Goal: Use online tool/utility: Utilize a website feature to perform a specific function

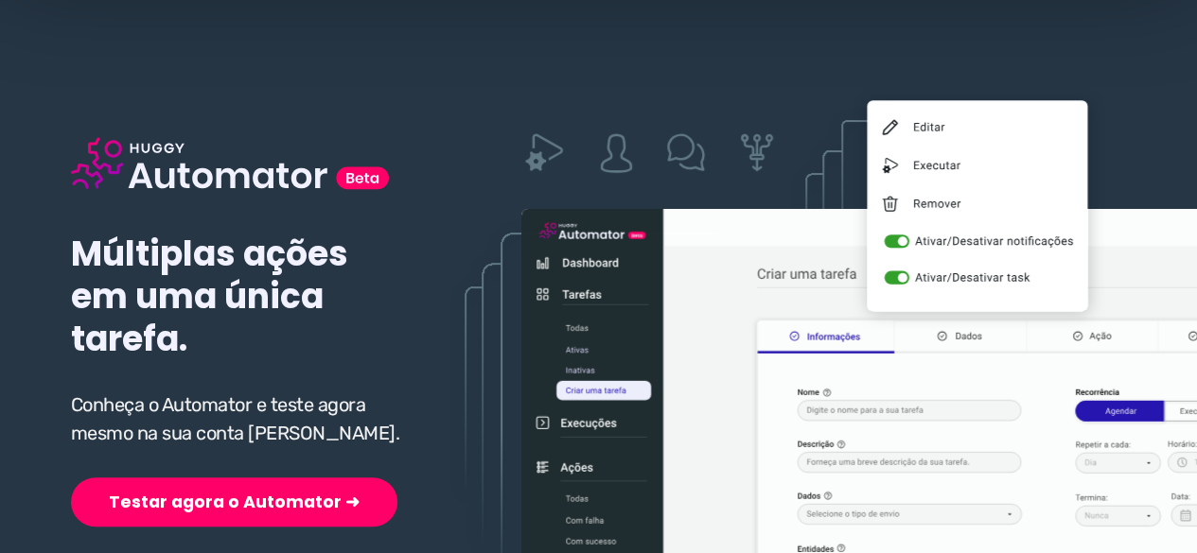
scroll to position [189, 0]
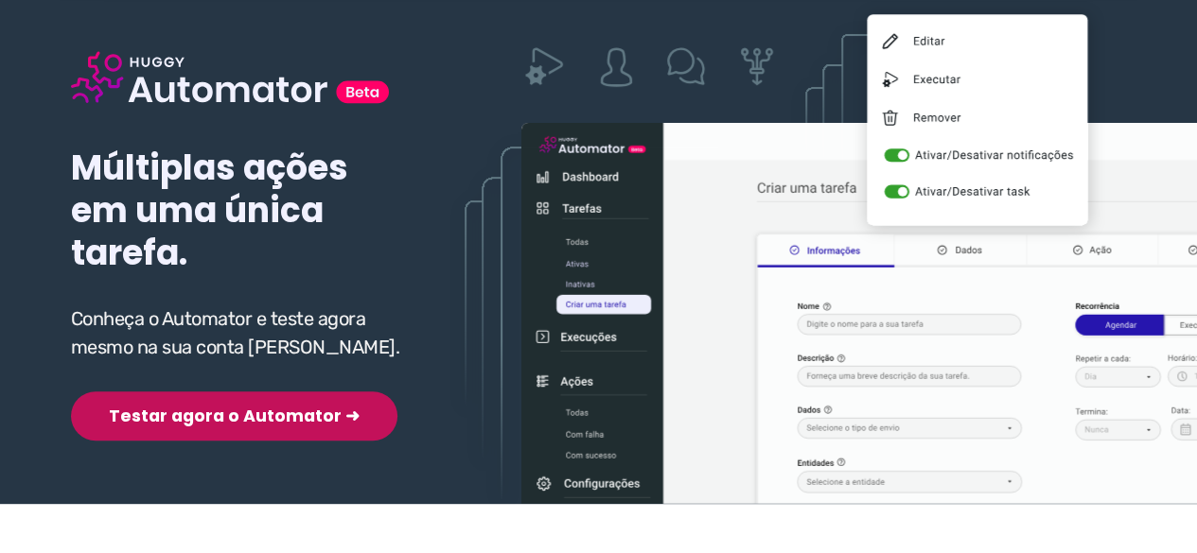
click at [179, 392] on button "Testar agora o Automator ➜" at bounding box center [234, 416] width 326 height 49
click at [180, 421] on button "Testar agora o Automator ➜" at bounding box center [234, 416] width 326 height 49
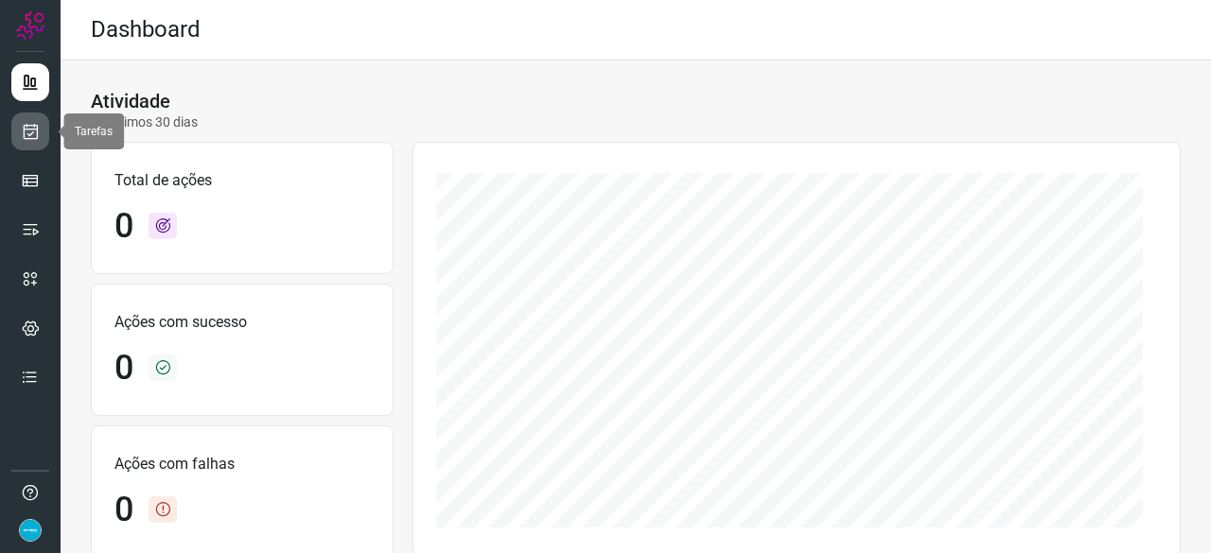
click at [26, 128] on icon at bounding box center [31, 131] width 20 height 19
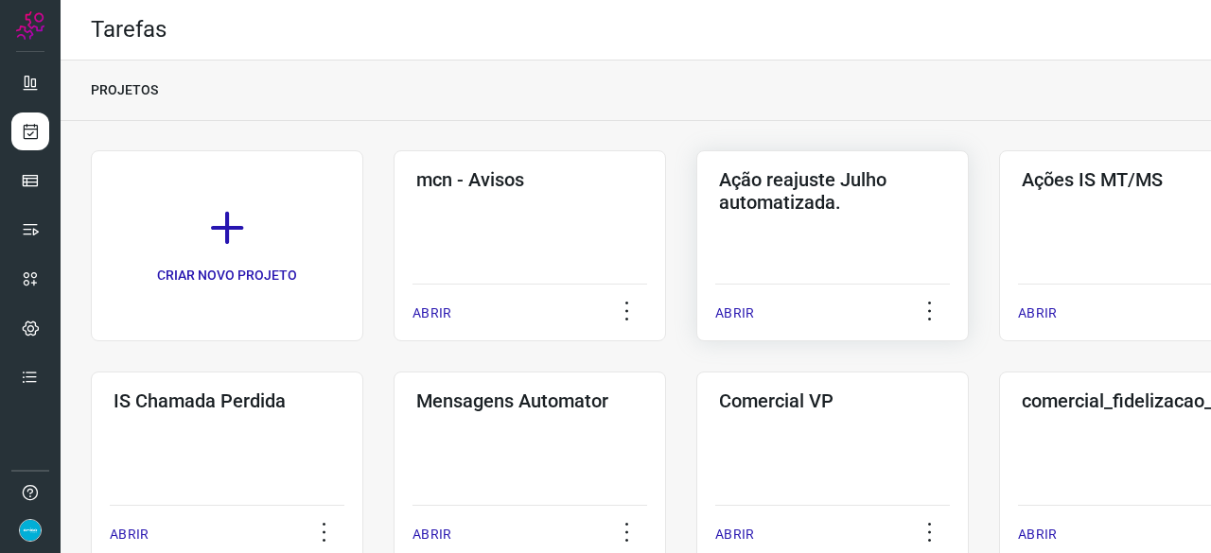
click at [738, 310] on p "ABRIR" at bounding box center [734, 314] width 39 height 20
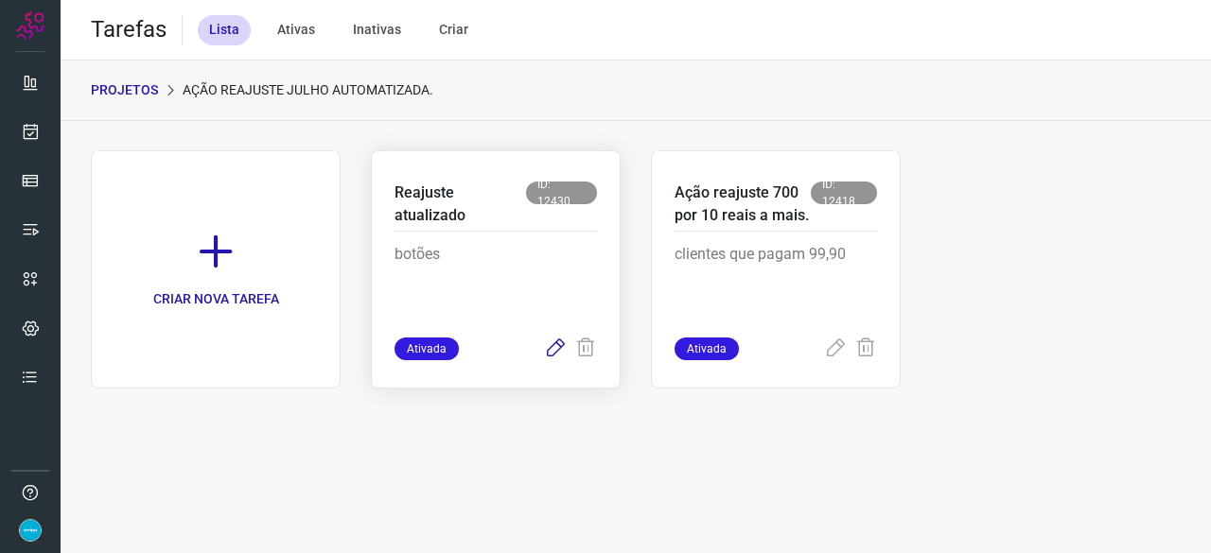
click at [551, 347] on icon at bounding box center [555, 349] width 23 height 23
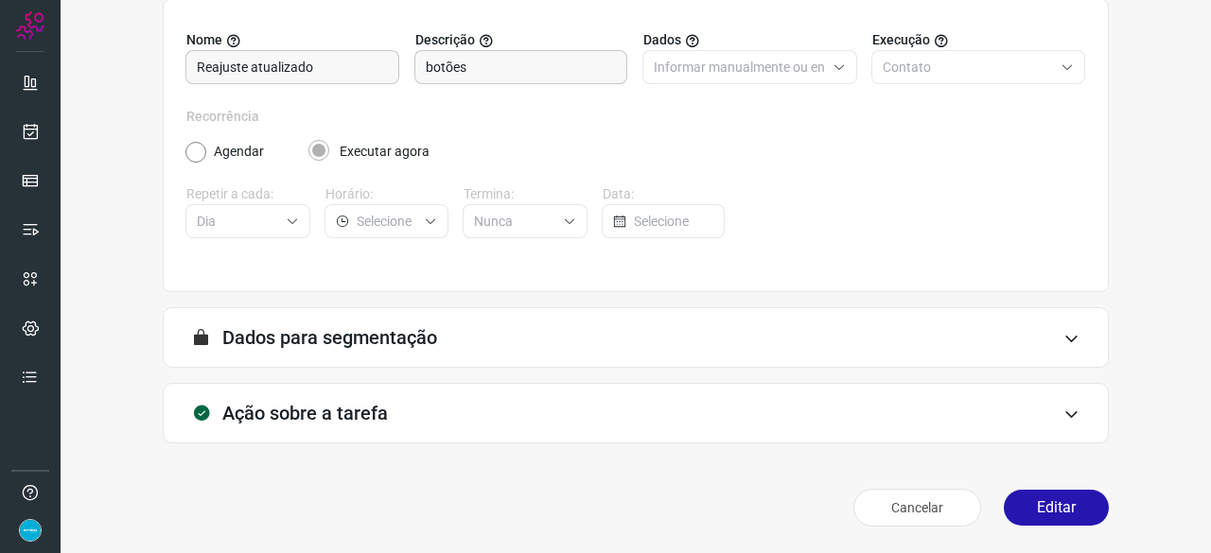
scroll to position [184, 0]
click at [1045, 502] on button "Editar" at bounding box center [1056, 509] width 105 height 36
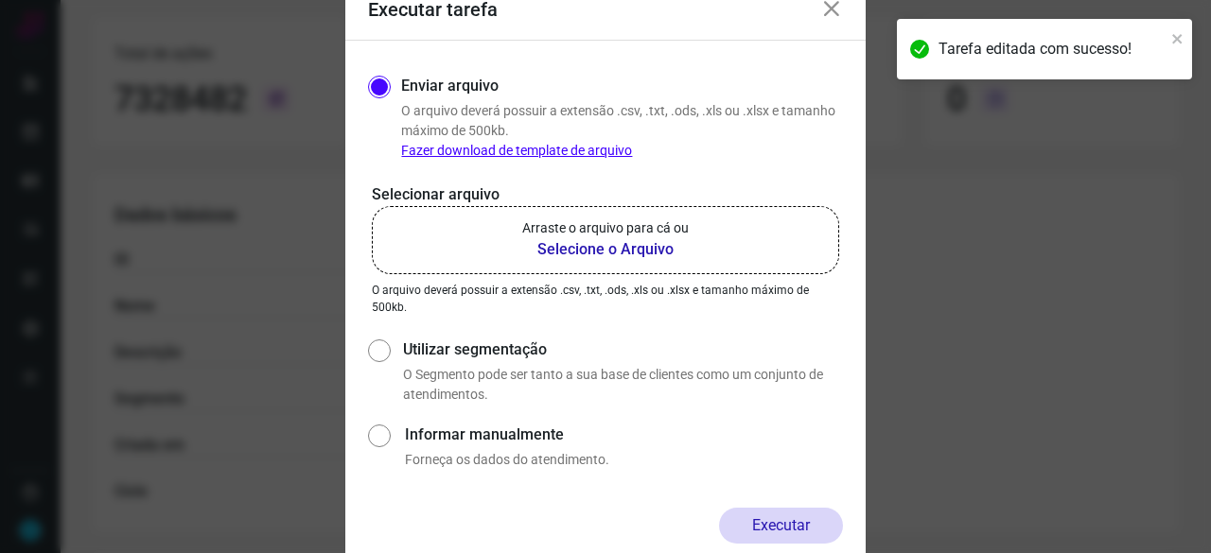
click at [601, 247] on b "Selecione o Arquivo" at bounding box center [605, 249] width 166 height 23
click at [0, 0] on input "Arraste o arquivo para cá ou Selecione o Arquivo" at bounding box center [0, 0] width 0 height 0
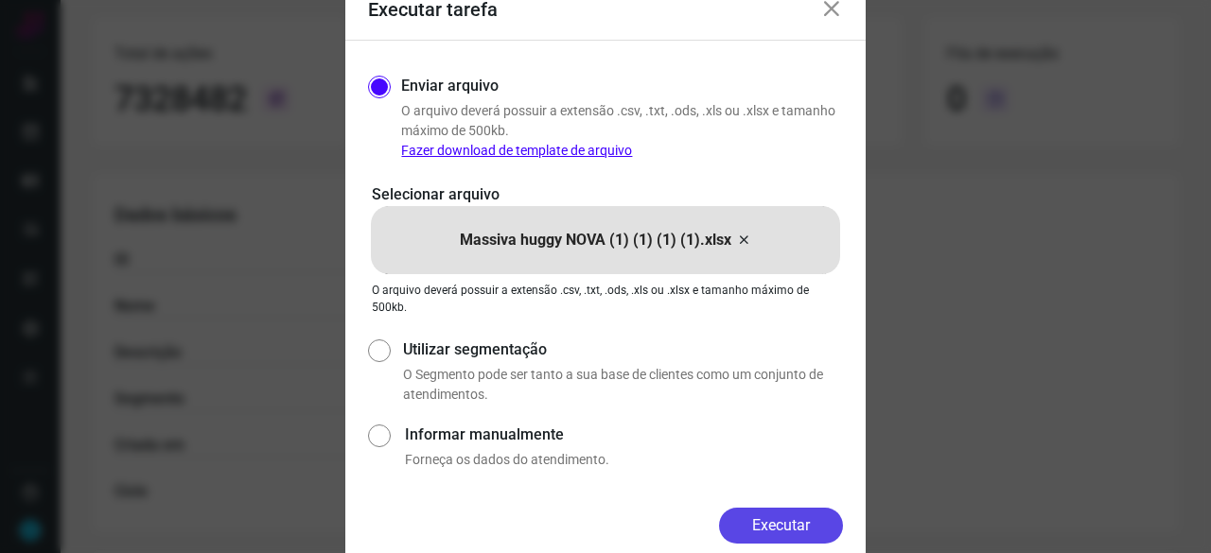
click at [766, 513] on button "Executar" at bounding box center [781, 526] width 124 height 36
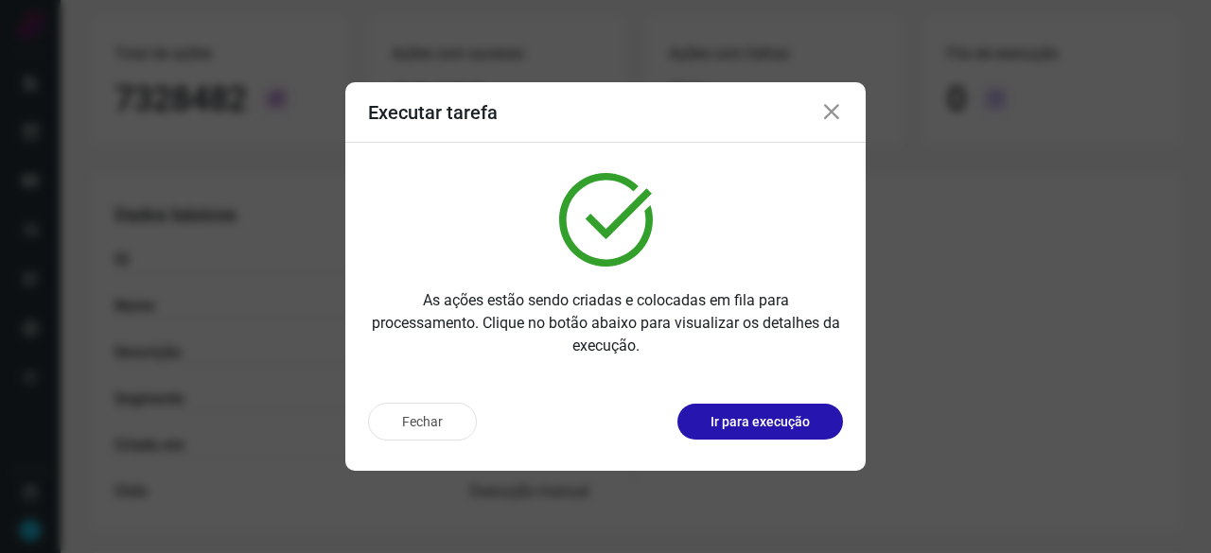
drag, startPoint x: 767, startPoint y: 429, endPoint x: 757, endPoint y: 387, distance: 43.8
click at [765, 429] on p "Ir para execução" at bounding box center [759, 422] width 99 height 20
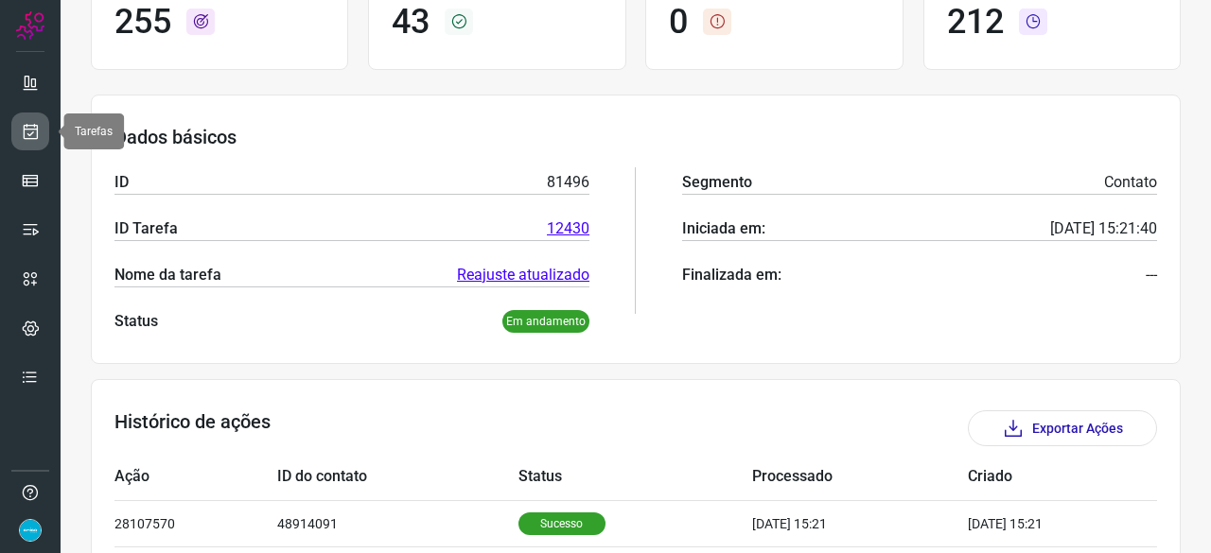
click at [27, 137] on icon at bounding box center [31, 131] width 20 height 19
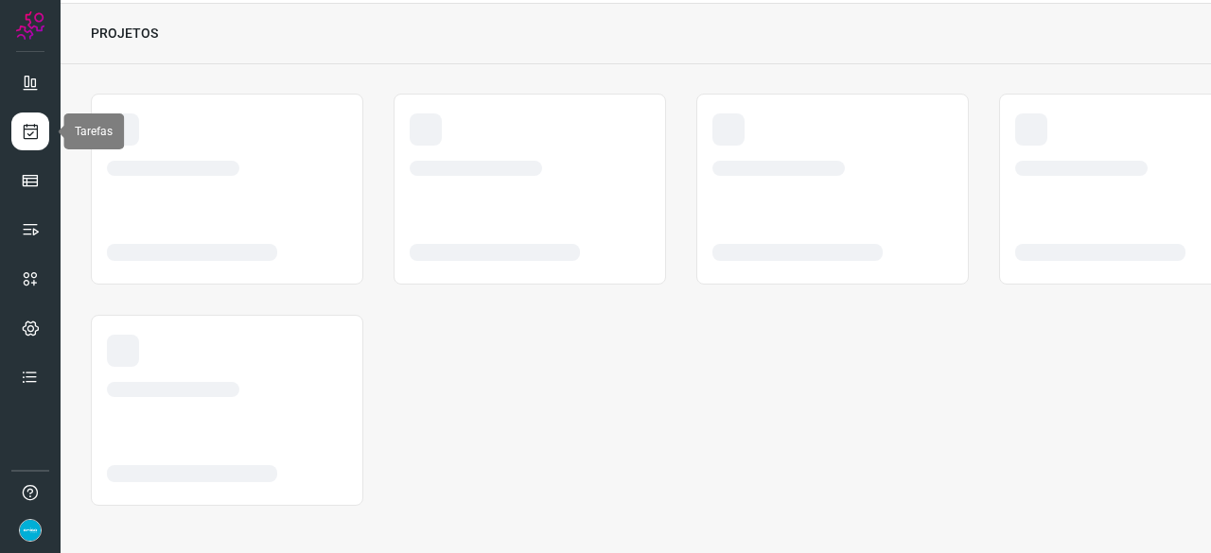
scroll to position [57, 0]
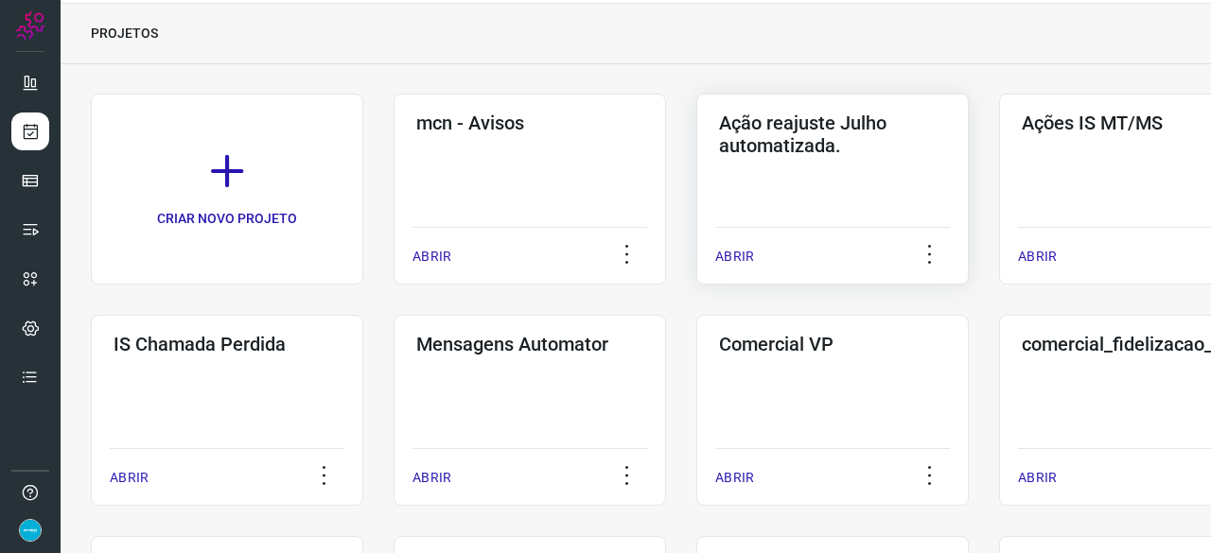
click at [734, 251] on p "ABRIR" at bounding box center [734, 257] width 39 height 20
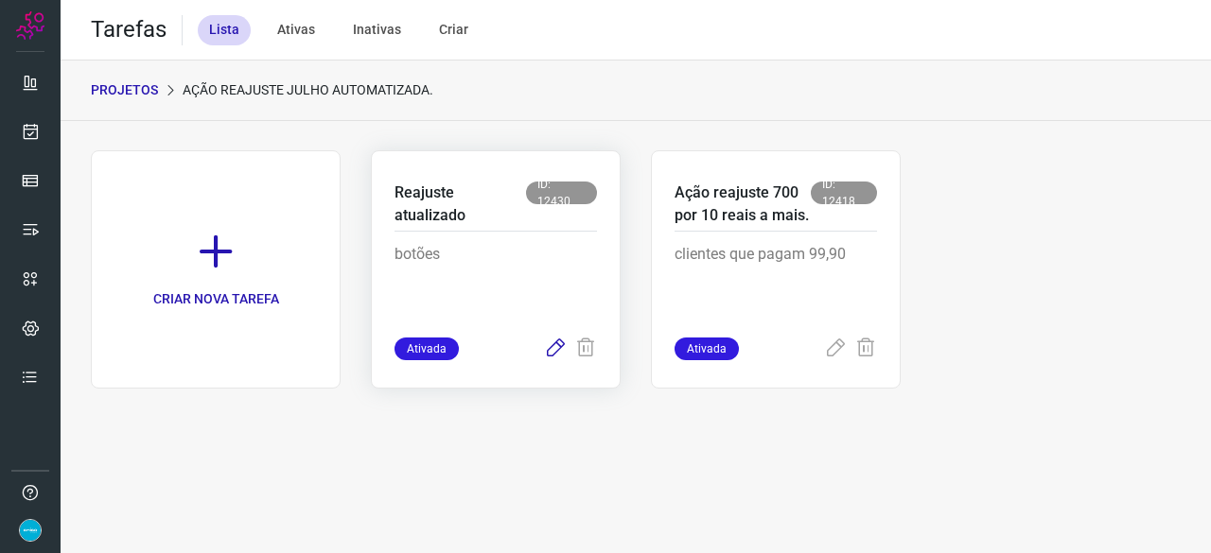
click at [556, 347] on icon at bounding box center [555, 349] width 23 height 23
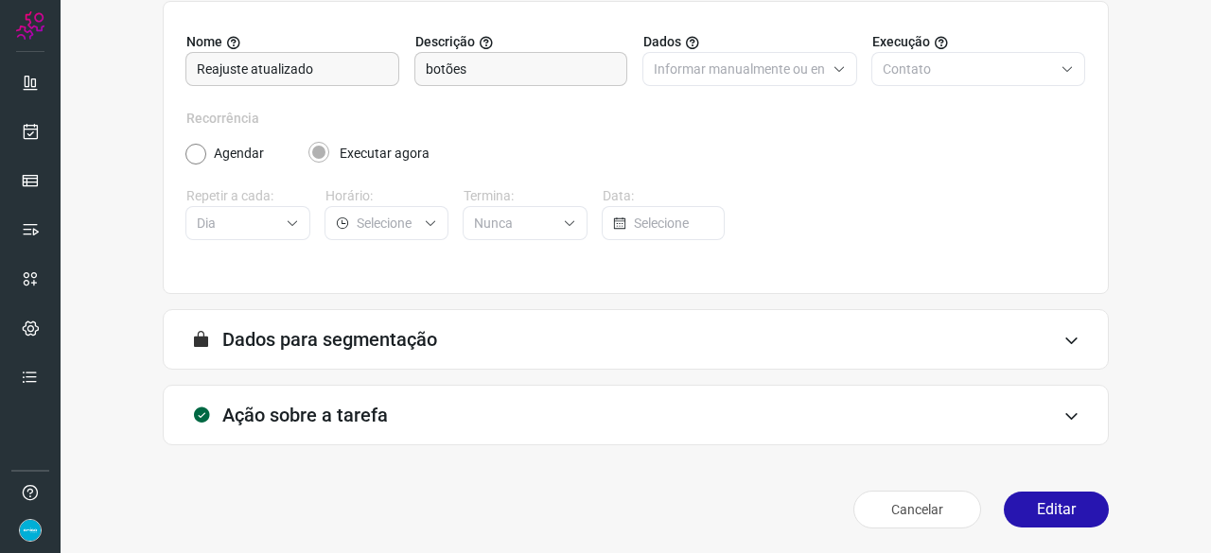
scroll to position [184, 0]
click at [1058, 518] on button "Editar" at bounding box center [1056, 509] width 105 height 36
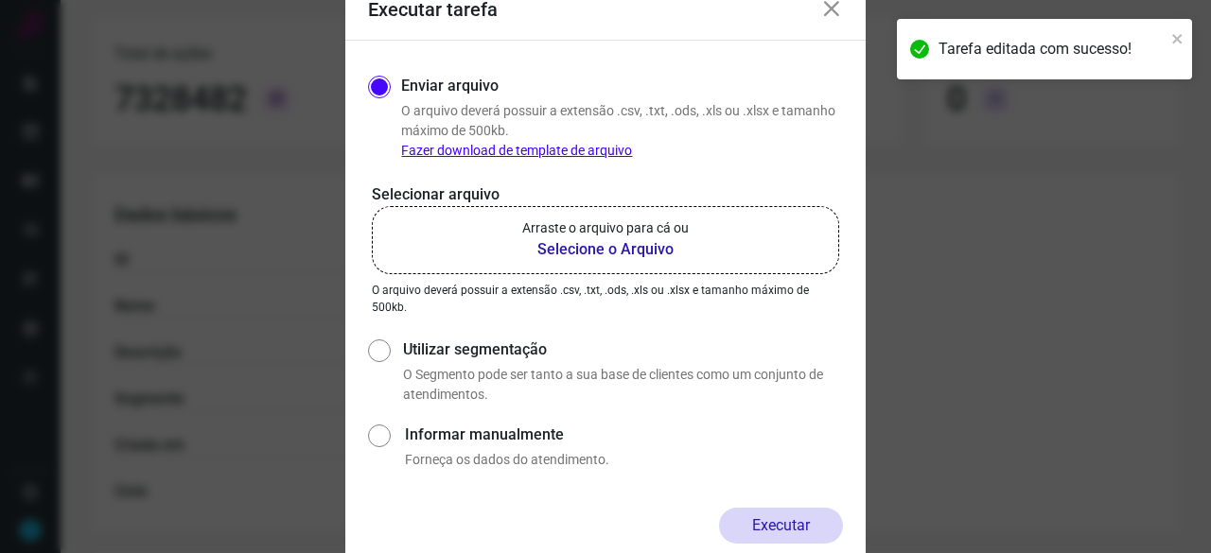
click at [556, 247] on b "Selecione o Arquivo" at bounding box center [605, 249] width 166 height 23
click at [0, 0] on input "Arraste o arquivo para cá ou Selecione o Arquivo" at bounding box center [0, 0] width 0 height 0
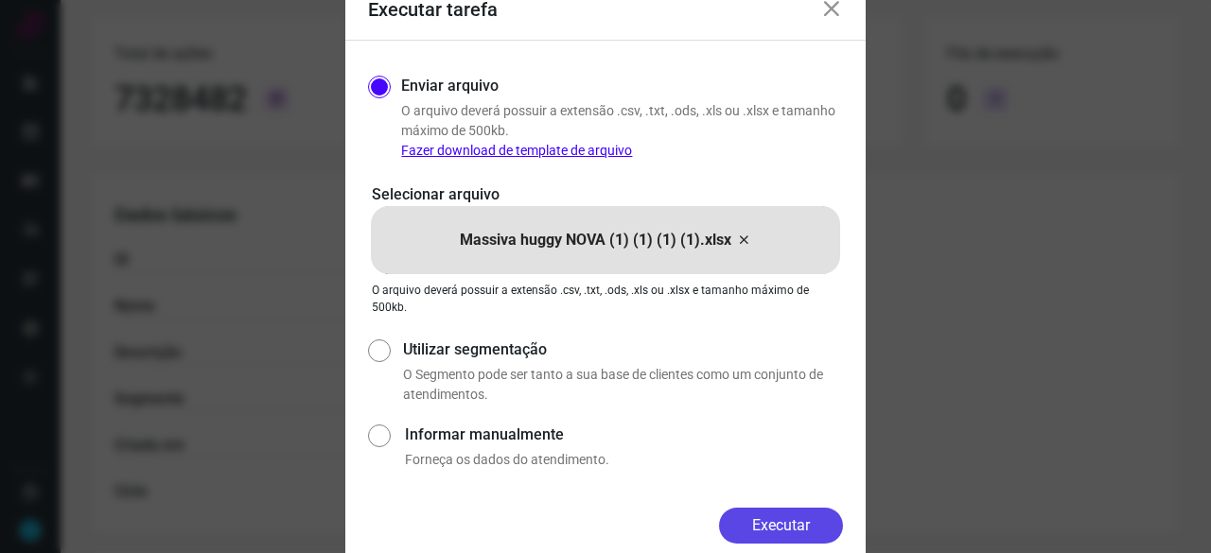
click at [785, 516] on button "Executar" at bounding box center [781, 526] width 124 height 36
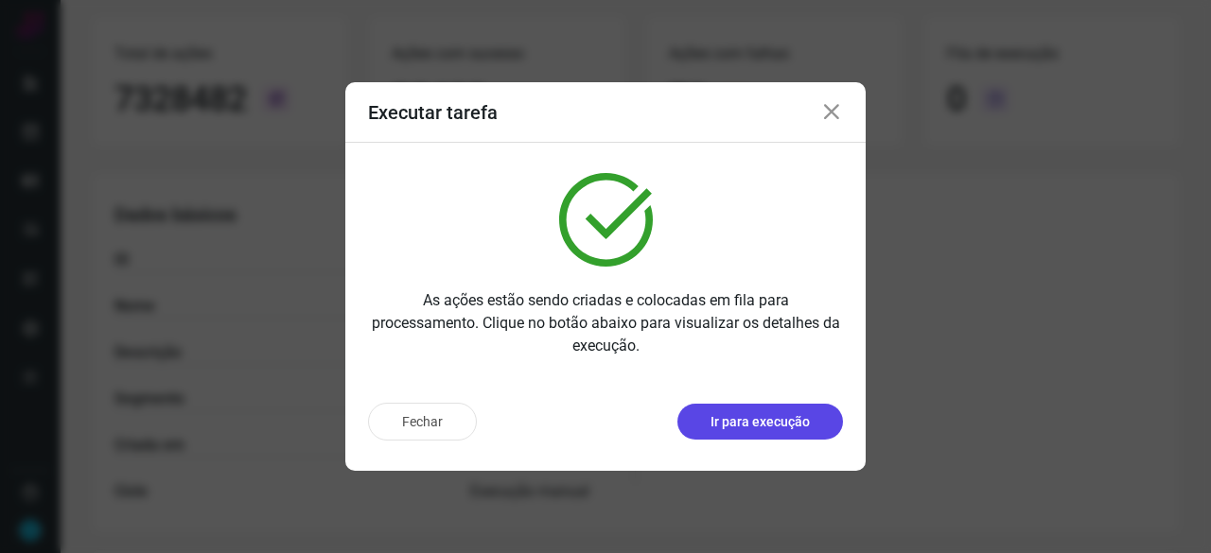
click at [761, 425] on p "Ir para execução" at bounding box center [759, 422] width 99 height 20
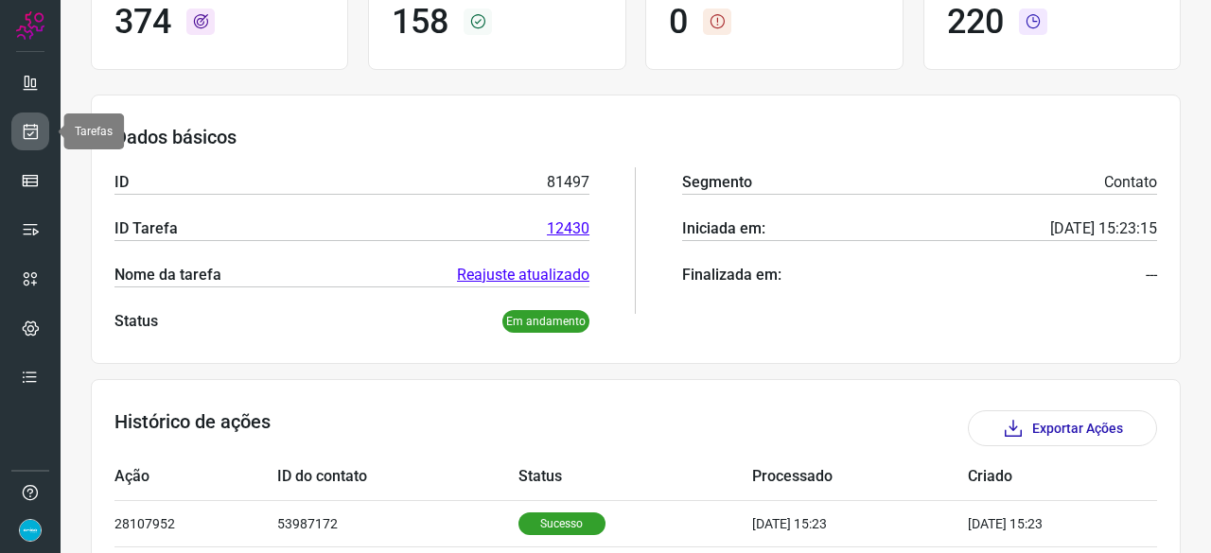
click at [35, 132] on icon at bounding box center [31, 131] width 20 height 19
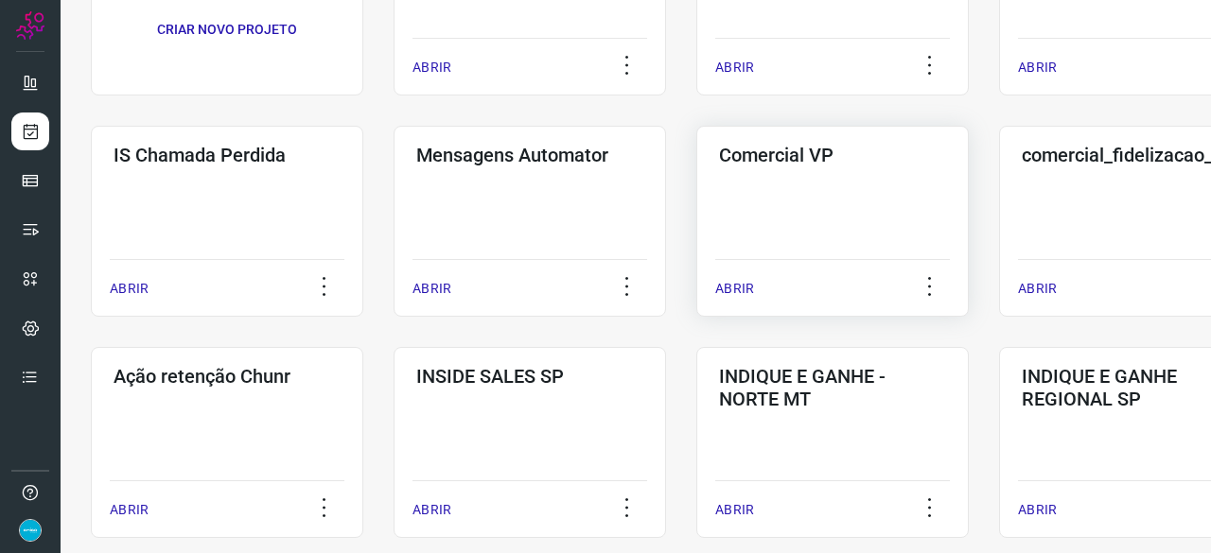
scroll to position [151, 0]
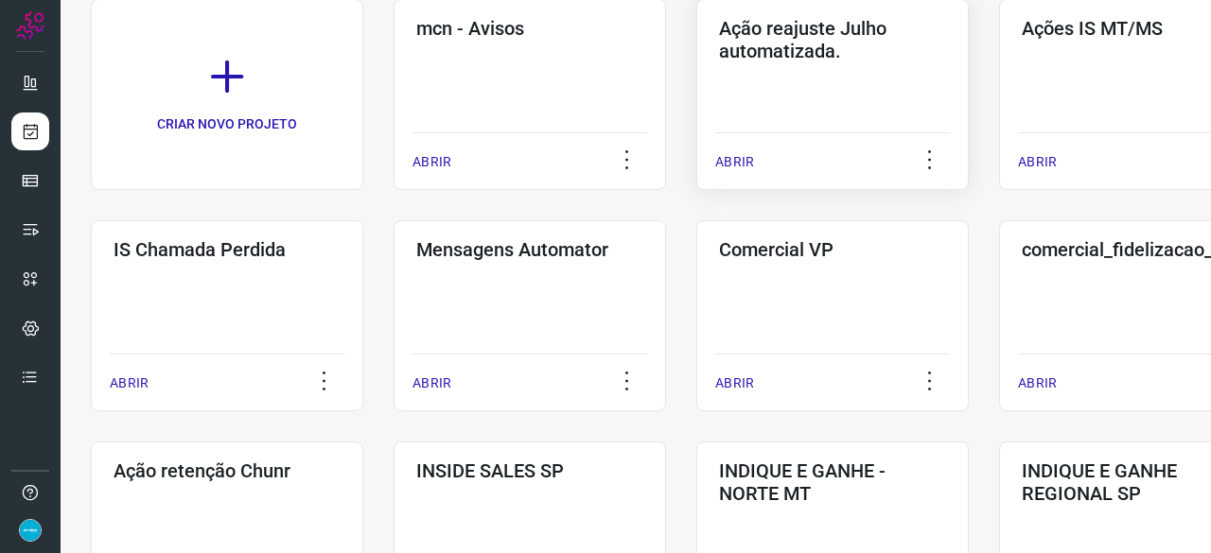
click at [736, 155] on p "ABRIR" at bounding box center [734, 162] width 39 height 20
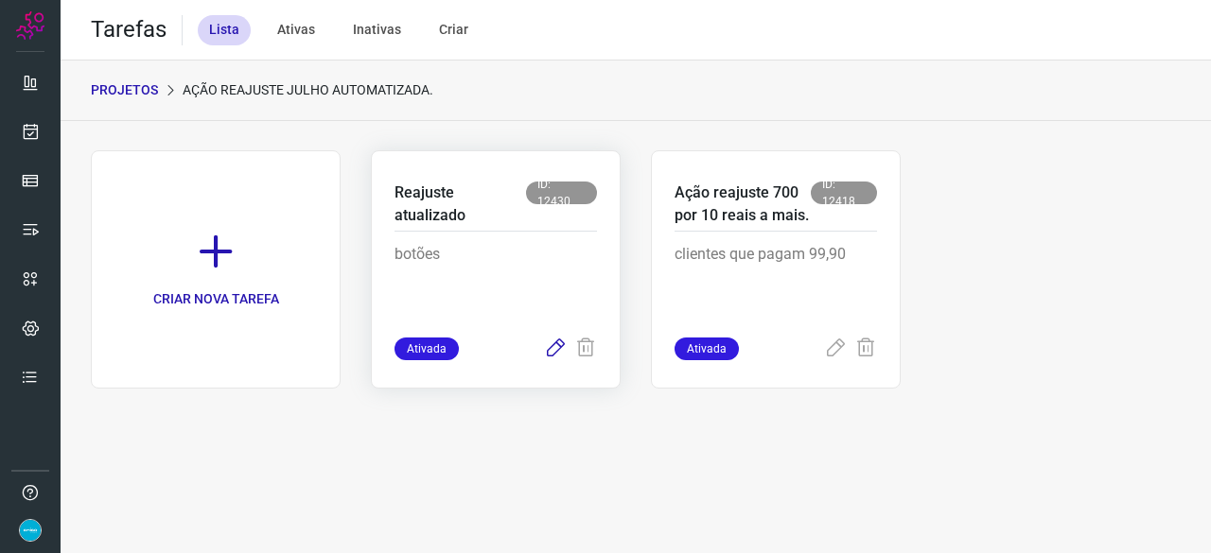
click at [557, 348] on icon at bounding box center [555, 349] width 23 height 23
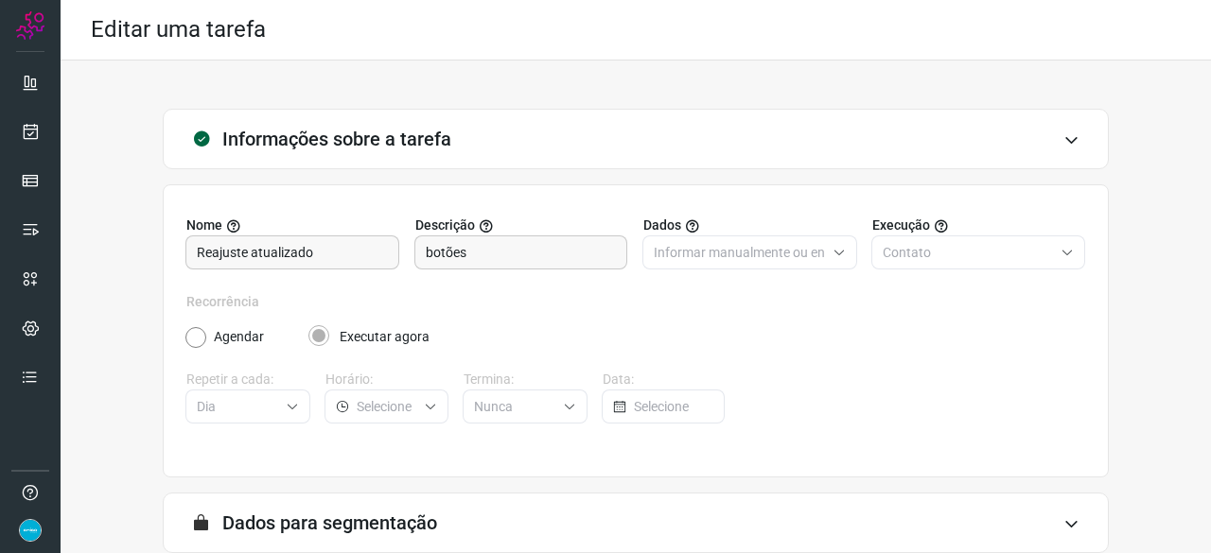
scroll to position [184, 0]
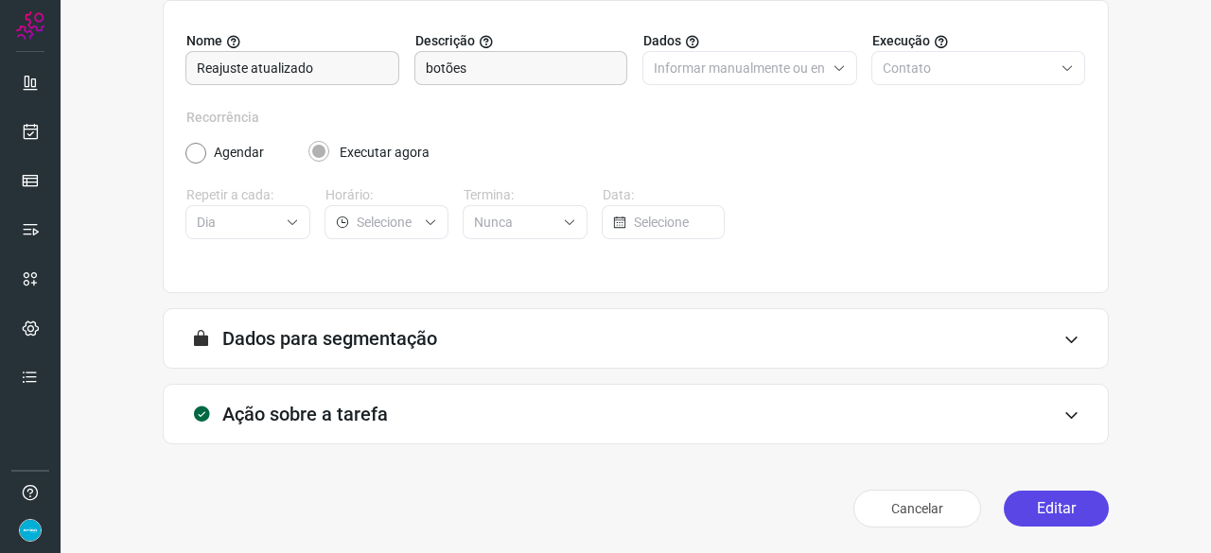
click at [1025, 499] on button "Editar" at bounding box center [1056, 509] width 105 height 36
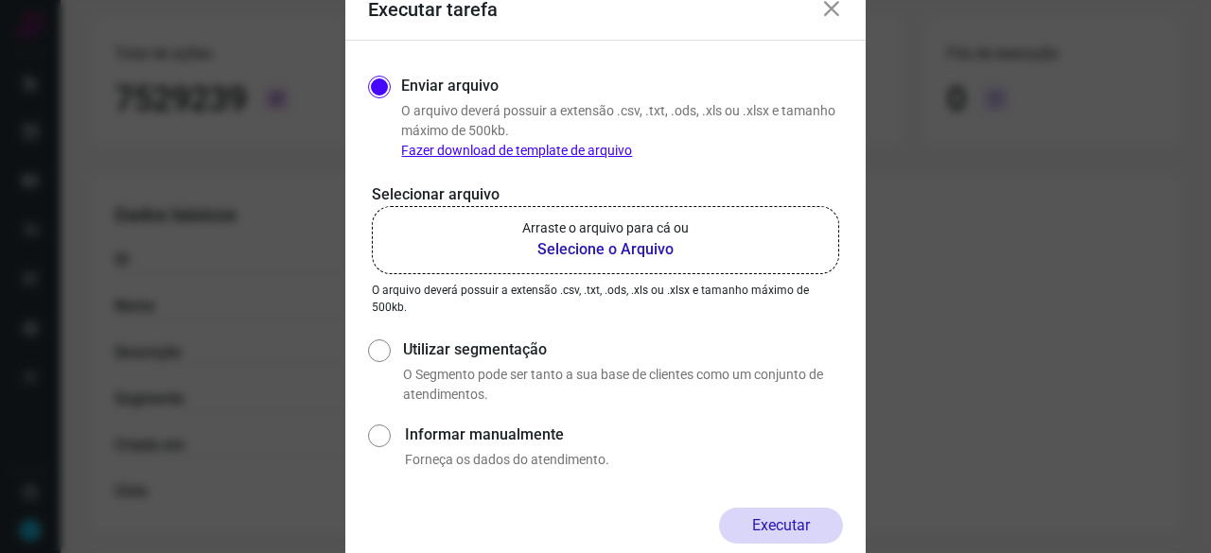
click at [595, 253] on b "Selecione o Arquivo" at bounding box center [605, 249] width 166 height 23
click at [0, 0] on input "Arraste o arquivo para cá ou Selecione o Arquivo" at bounding box center [0, 0] width 0 height 0
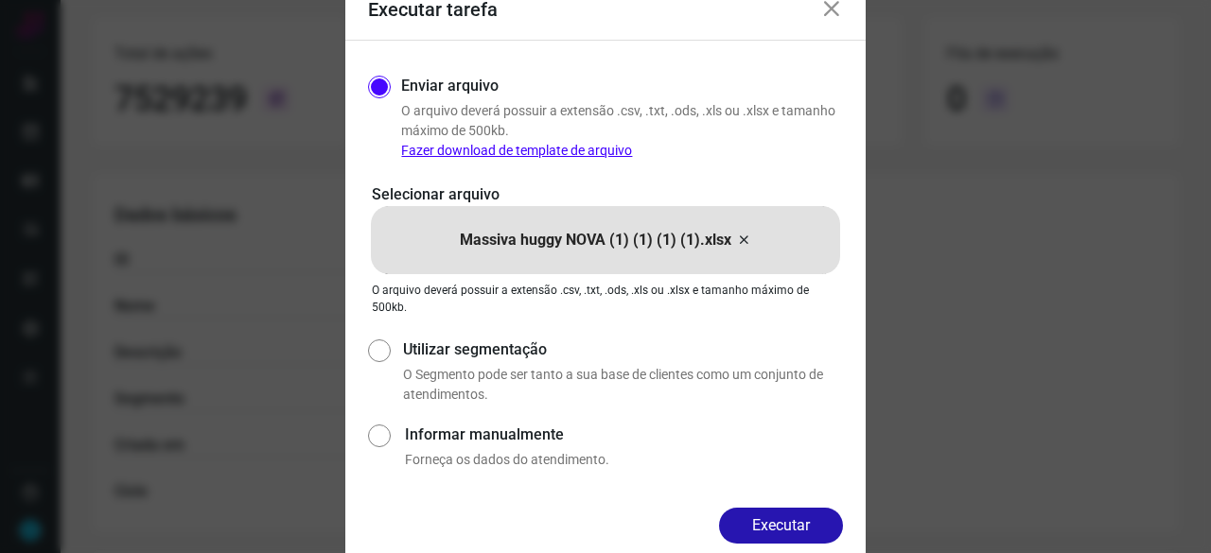
click at [765, 524] on button "Executar" at bounding box center [781, 526] width 124 height 36
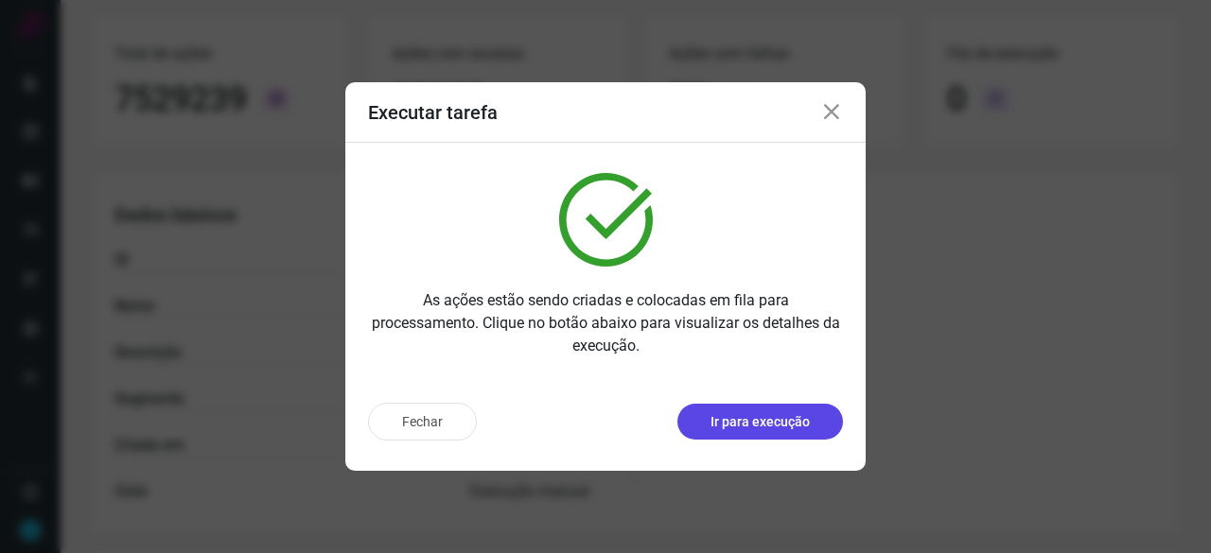
click at [735, 427] on p "Ir para execução" at bounding box center [759, 422] width 99 height 20
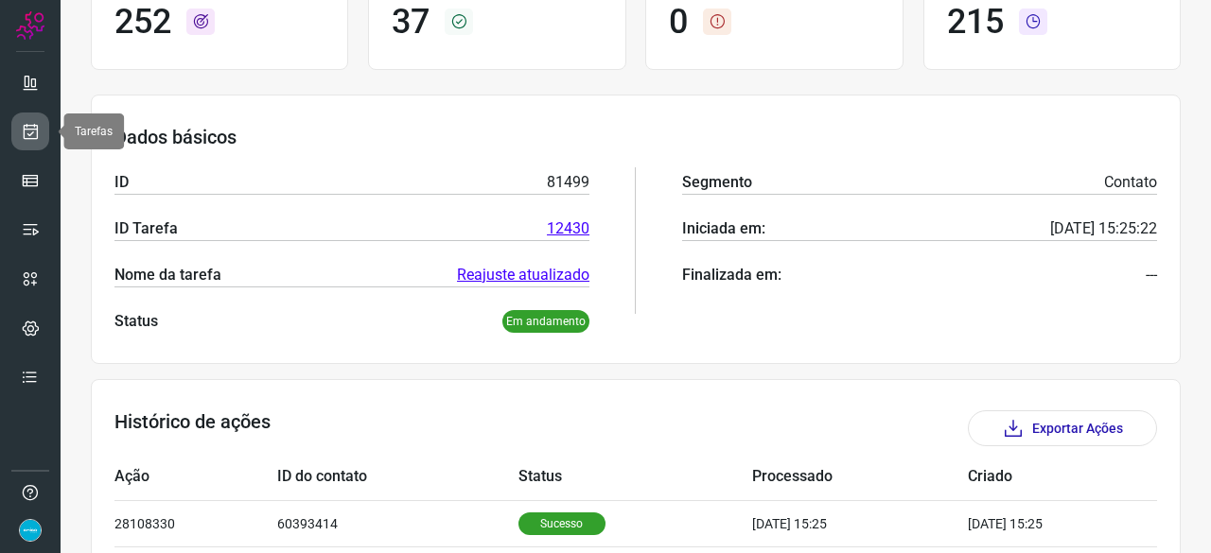
click at [38, 133] on icon at bounding box center [31, 131] width 20 height 19
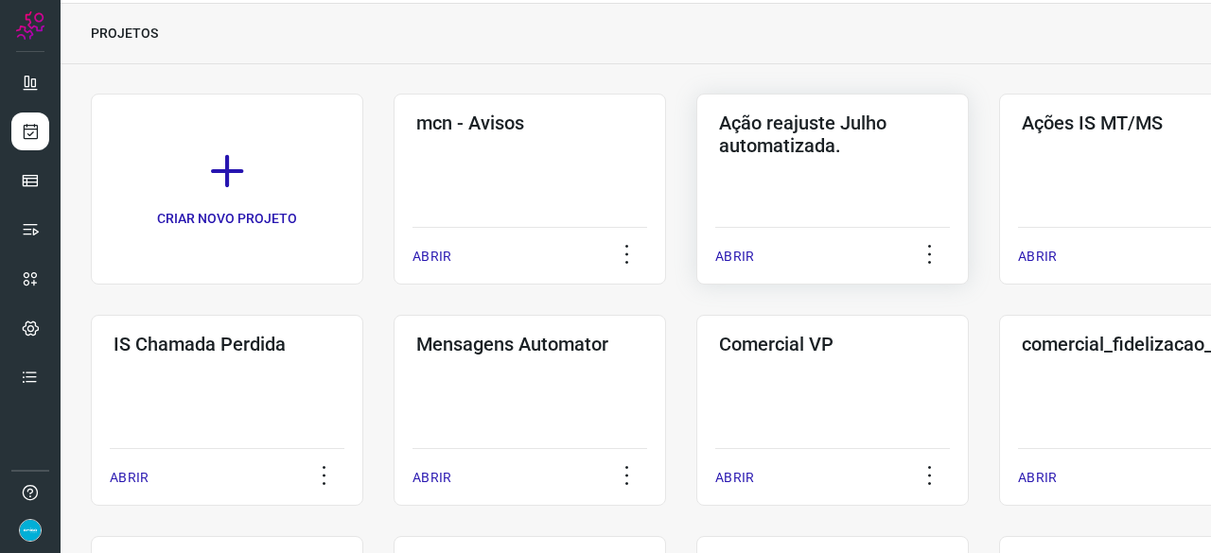
click at [736, 254] on p "ABRIR" at bounding box center [734, 257] width 39 height 20
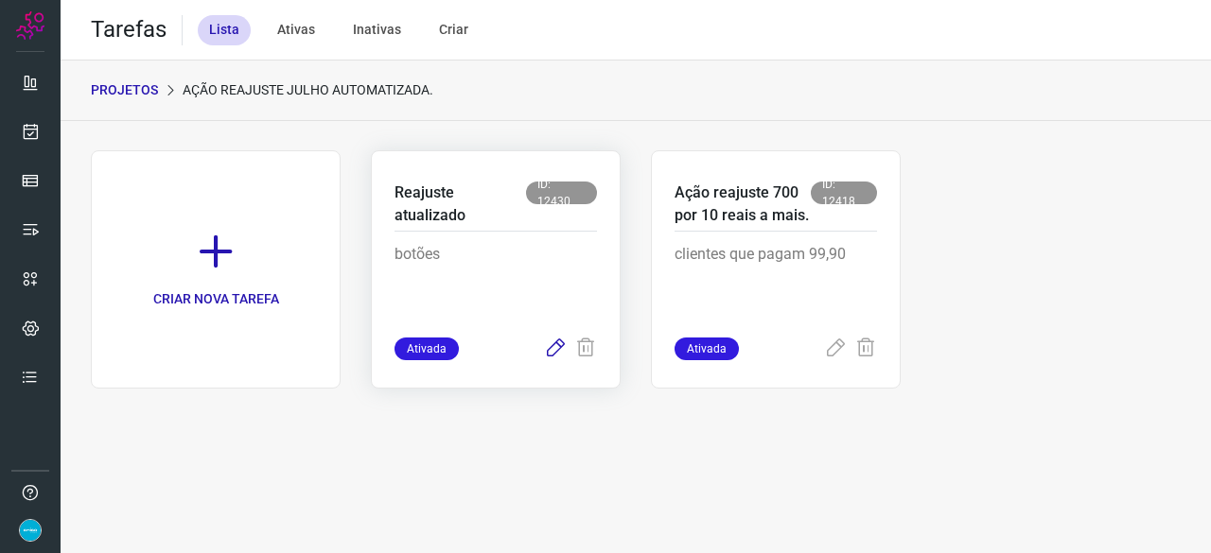
click at [556, 350] on icon at bounding box center [555, 349] width 23 height 23
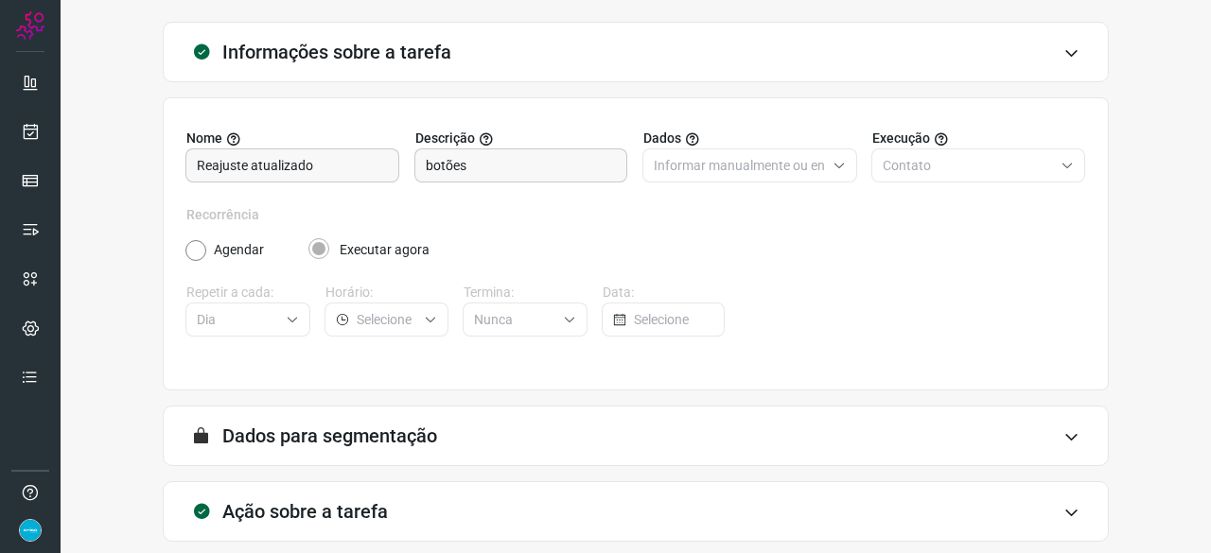
scroll to position [184, 0]
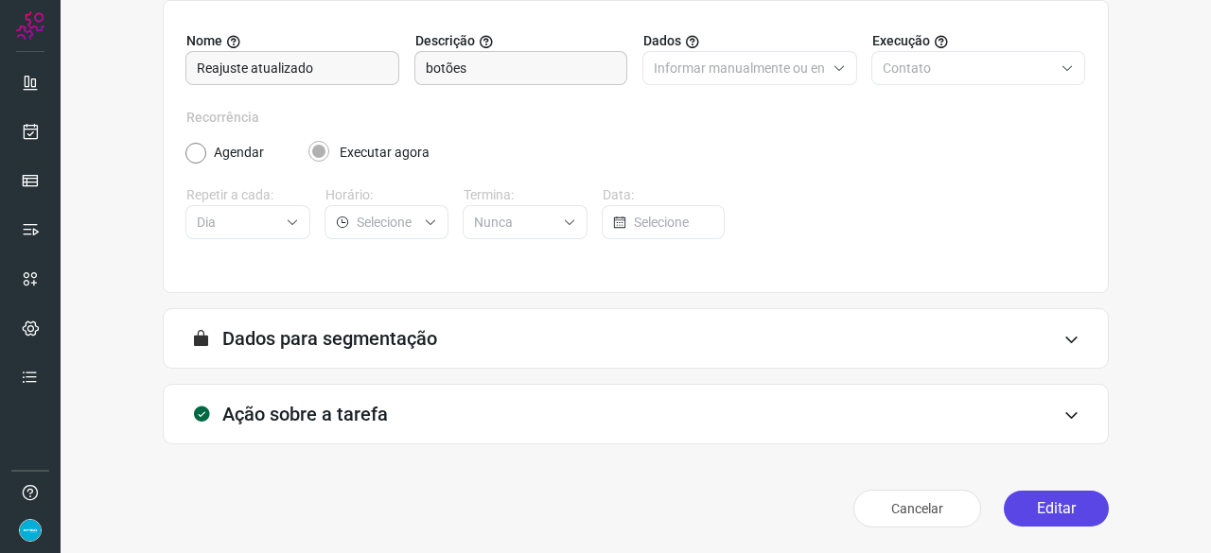
click at [1043, 508] on button "Editar" at bounding box center [1056, 509] width 105 height 36
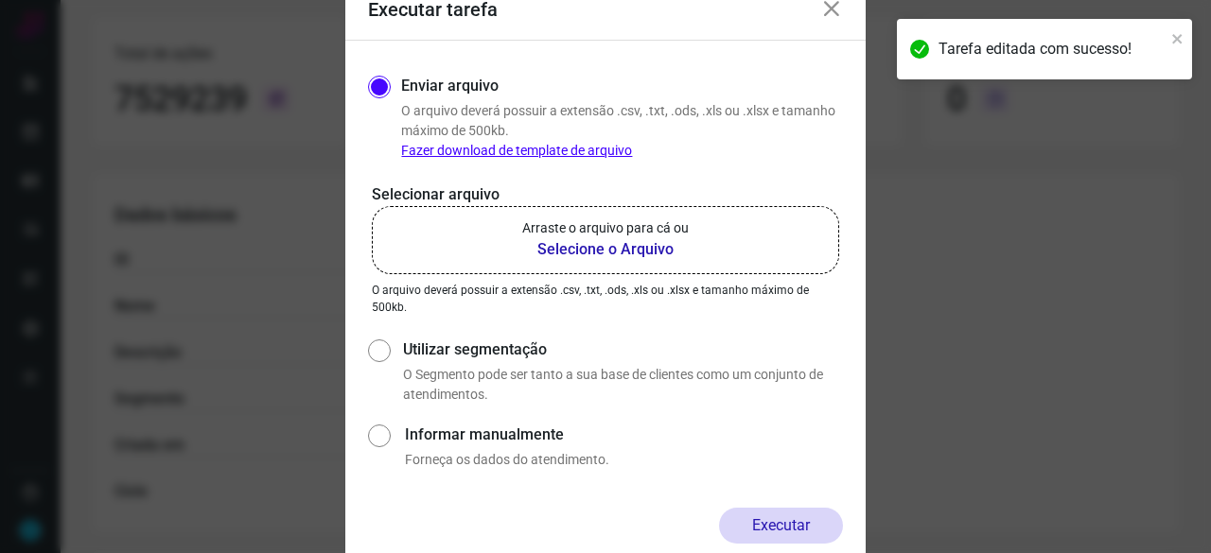
click at [562, 248] on b "Selecione o Arquivo" at bounding box center [605, 249] width 166 height 23
click at [0, 0] on input "Arraste o arquivo para cá ou Selecione o Arquivo" at bounding box center [0, 0] width 0 height 0
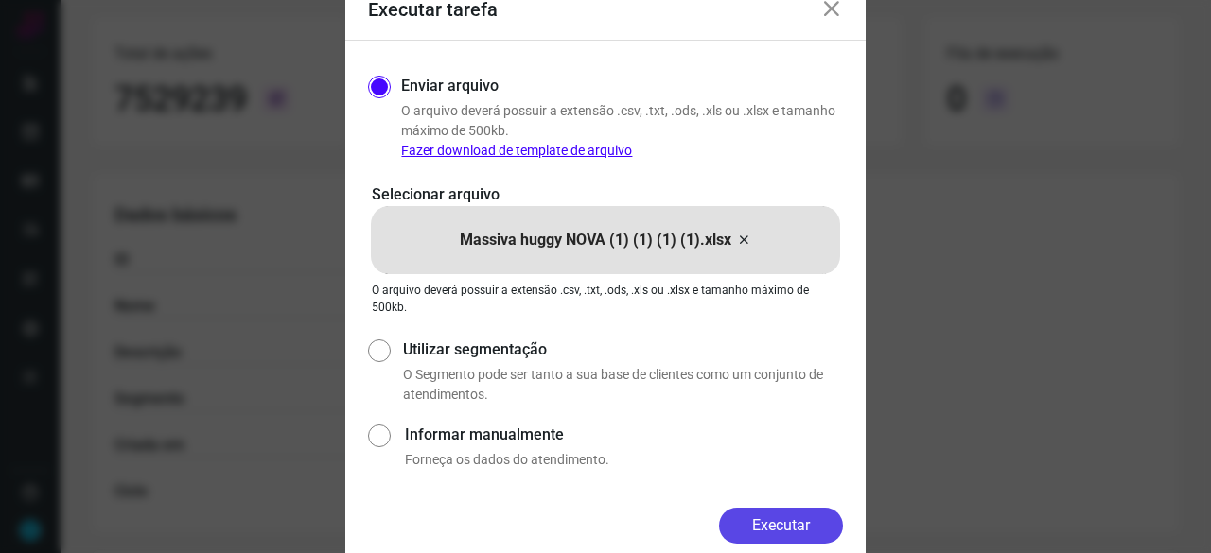
click at [781, 533] on button "Executar" at bounding box center [781, 526] width 124 height 36
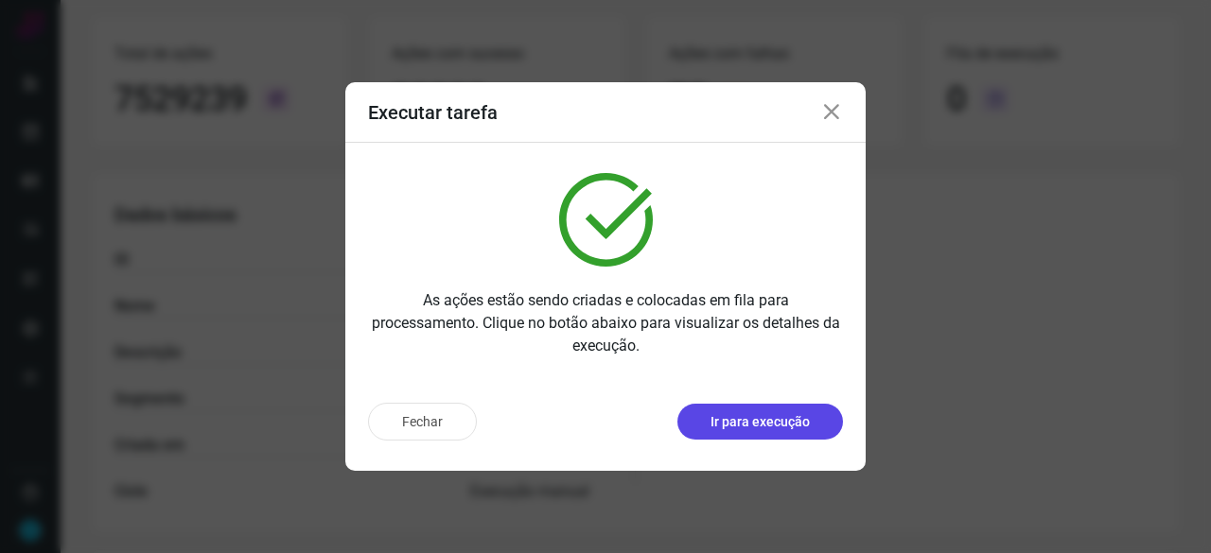
click at [776, 423] on p "Ir para execução" at bounding box center [759, 422] width 99 height 20
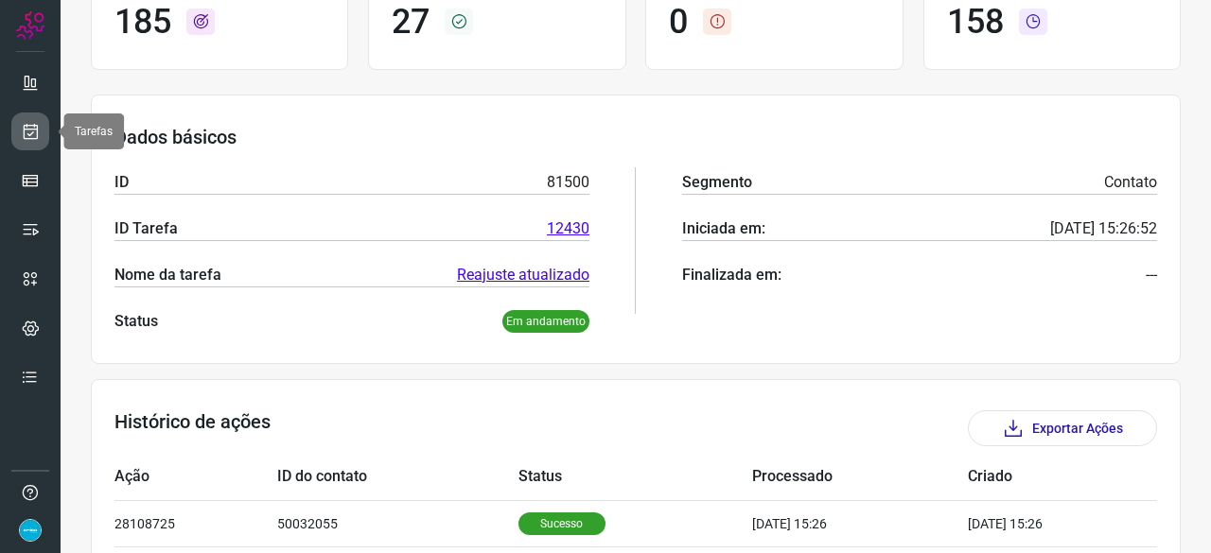
click at [32, 127] on icon at bounding box center [31, 131] width 20 height 19
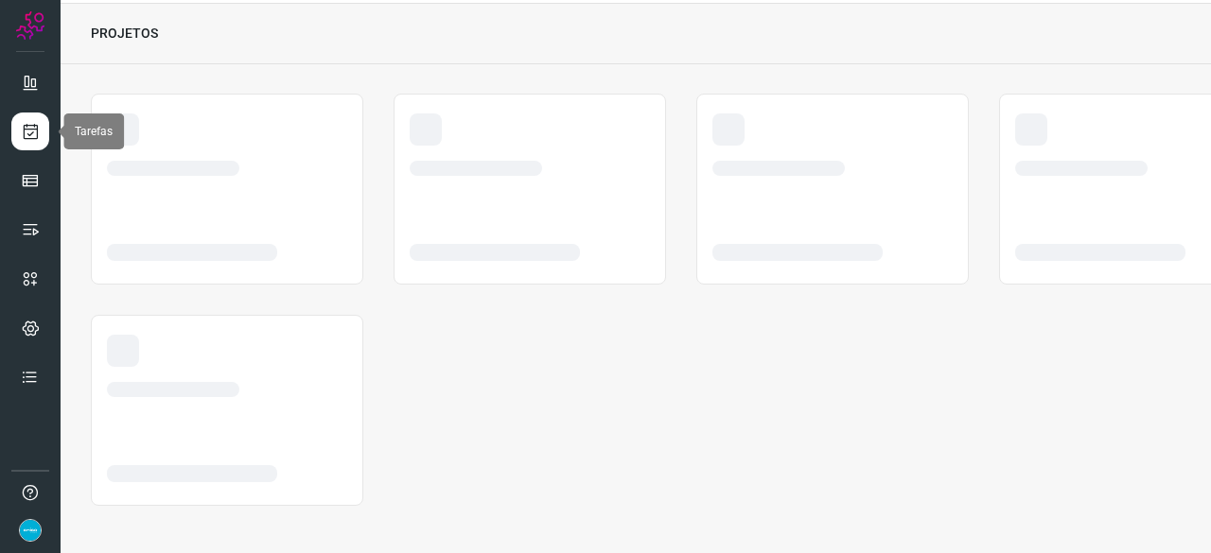
scroll to position [57, 0]
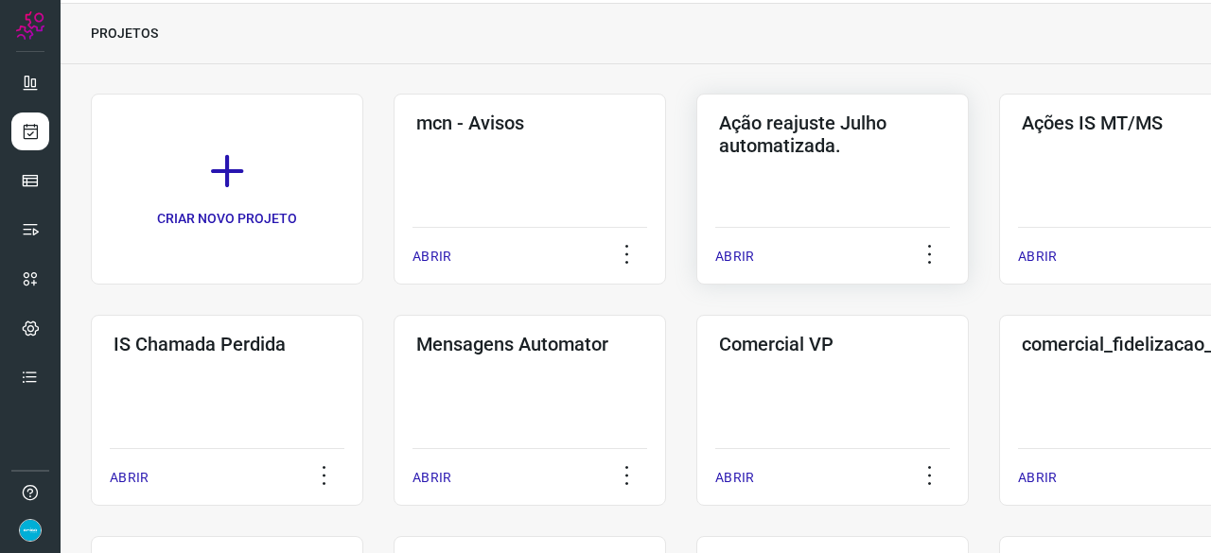
click at [750, 257] on p "ABRIR" at bounding box center [734, 257] width 39 height 20
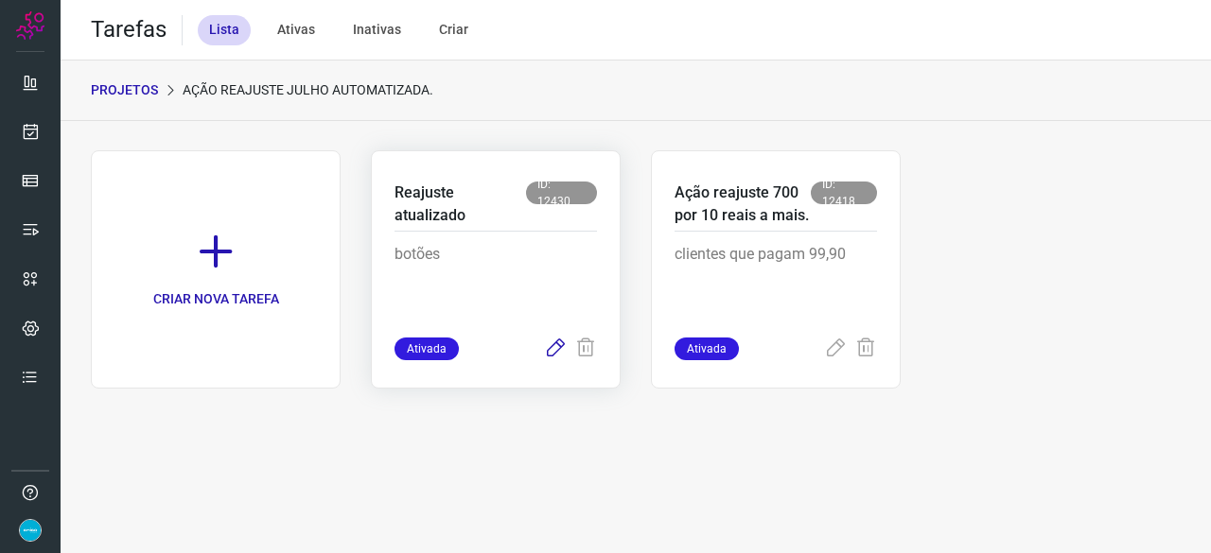
click at [559, 348] on icon at bounding box center [555, 349] width 23 height 23
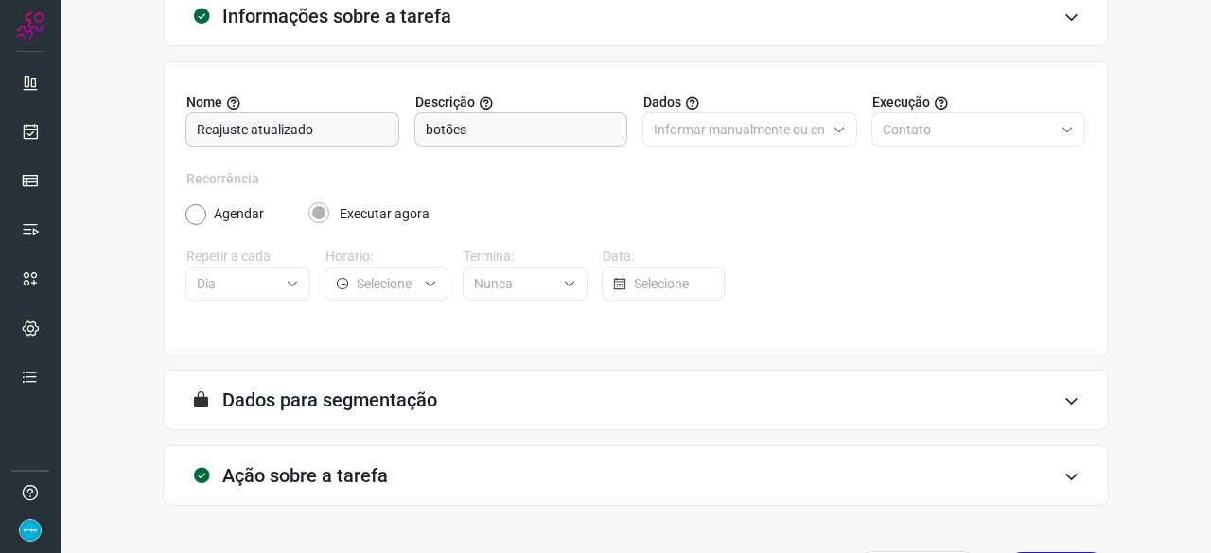
scroll to position [184, 0]
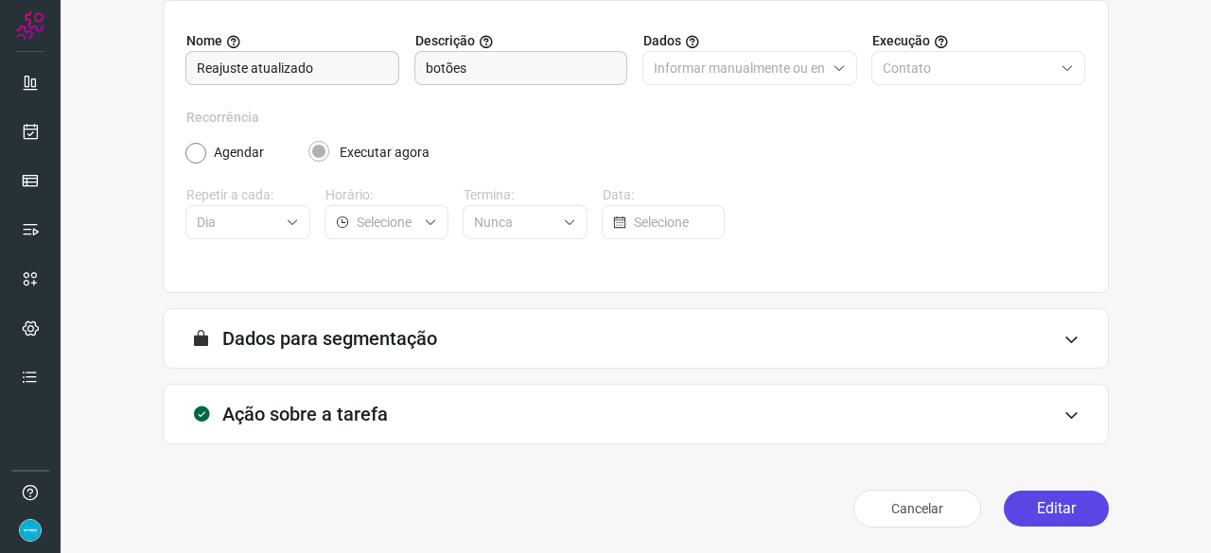
click at [1043, 519] on button "Editar" at bounding box center [1056, 509] width 105 height 36
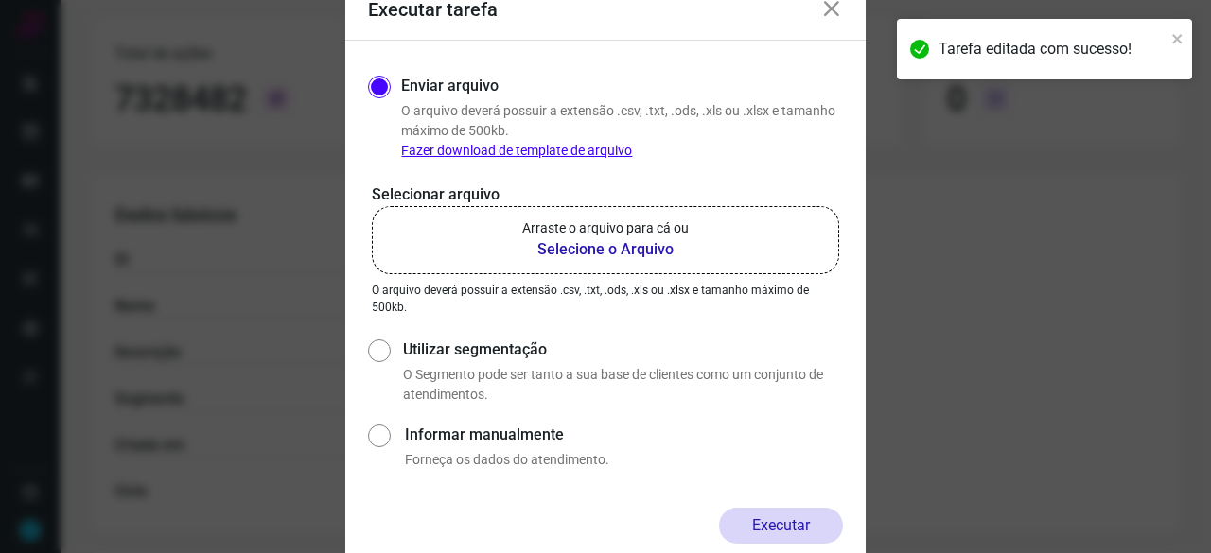
click at [569, 247] on b "Selecione o Arquivo" at bounding box center [605, 249] width 166 height 23
click at [0, 0] on input "Arraste o arquivo para cá ou Selecione o Arquivo" at bounding box center [0, 0] width 0 height 0
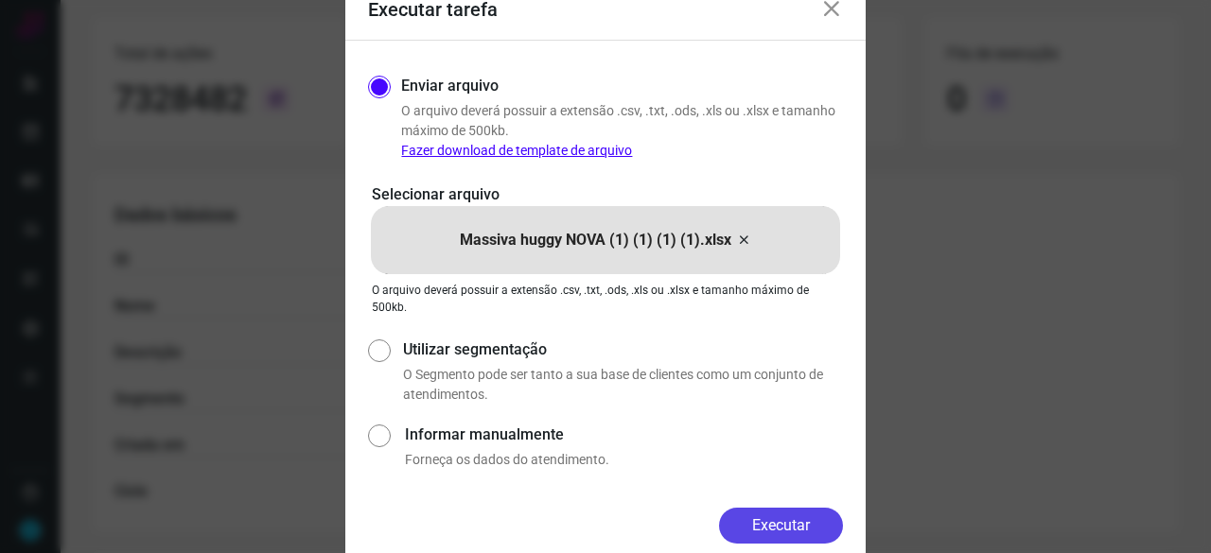
click at [813, 527] on button "Executar" at bounding box center [781, 526] width 124 height 36
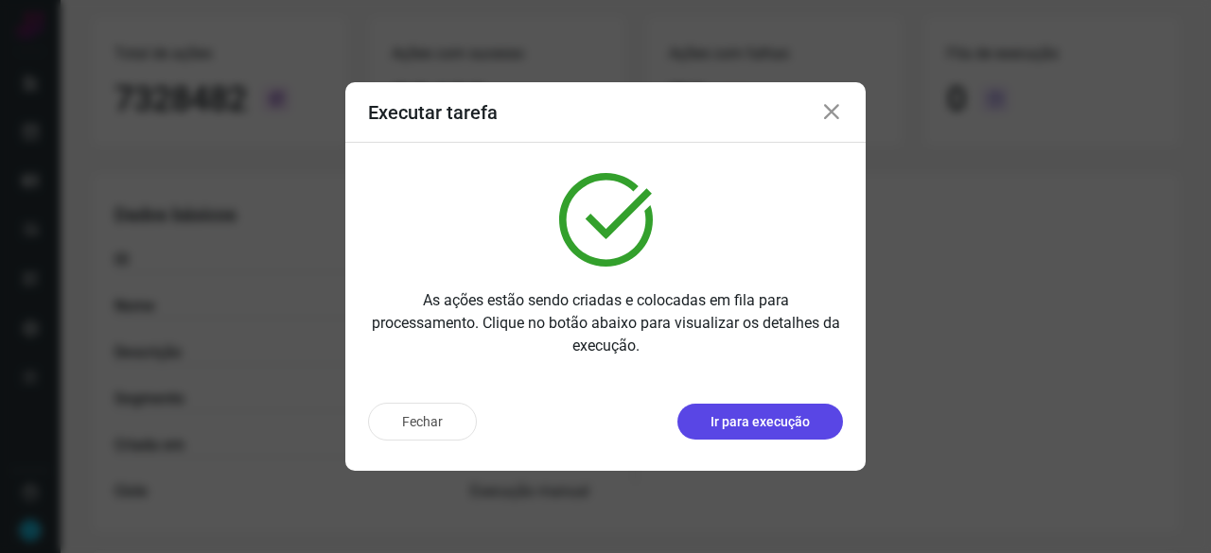
click at [714, 420] on p "Ir para execução" at bounding box center [759, 422] width 99 height 20
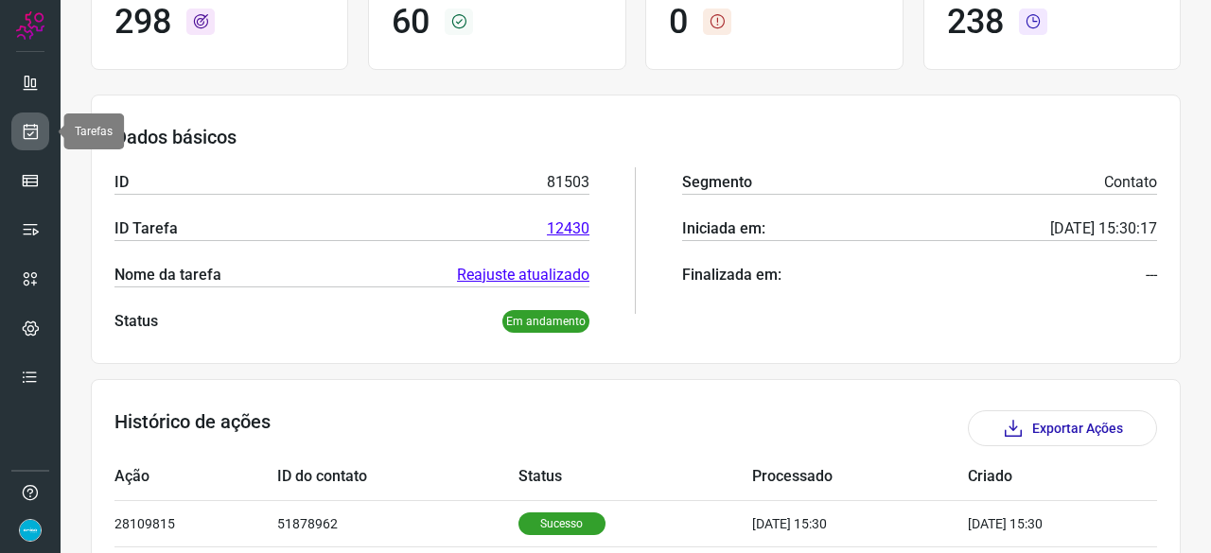
click at [25, 123] on icon at bounding box center [31, 131] width 20 height 19
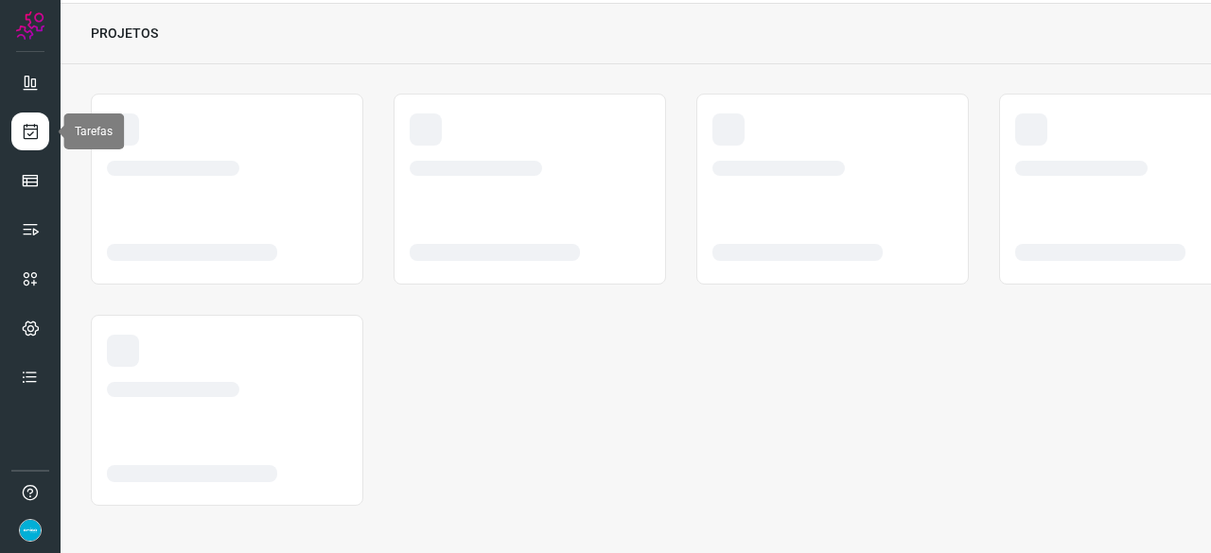
scroll to position [57, 0]
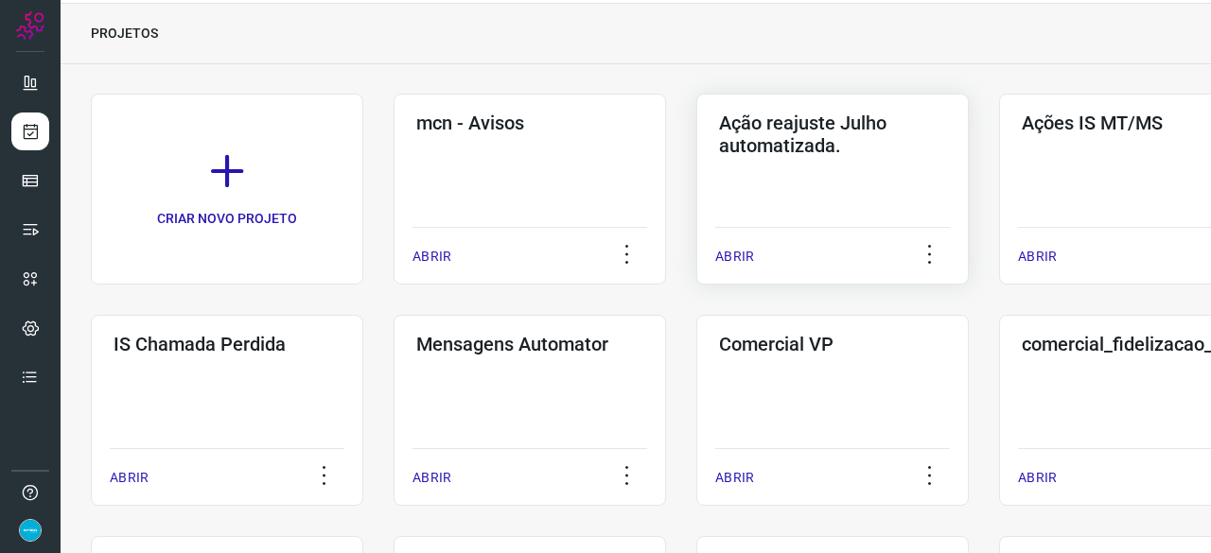
click at [733, 256] on p "ABRIR" at bounding box center [734, 257] width 39 height 20
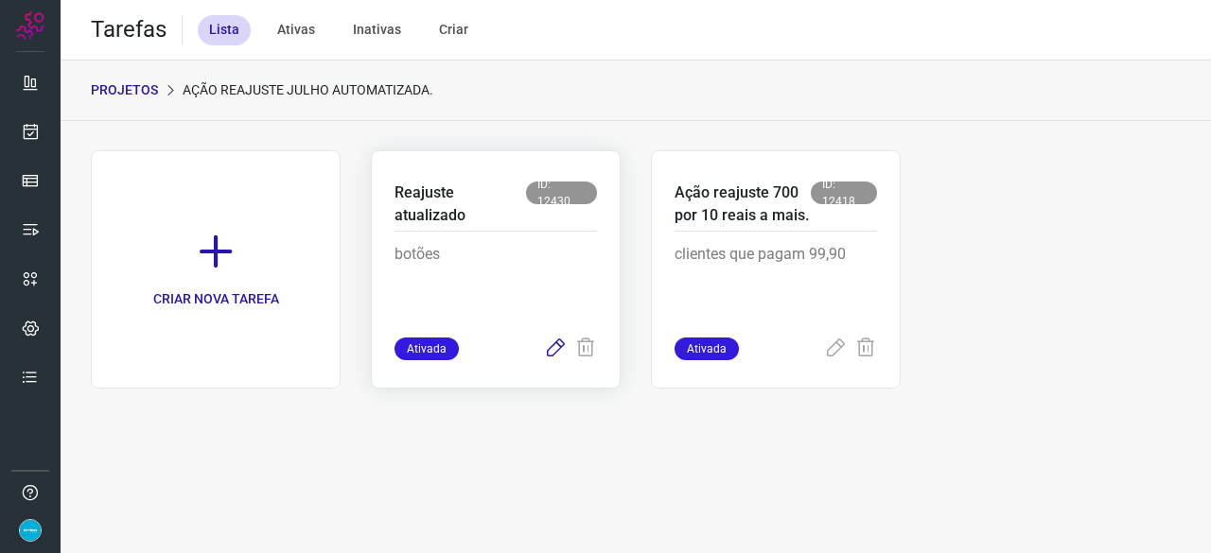
click at [551, 345] on icon at bounding box center [555, 349] width 23 height 23
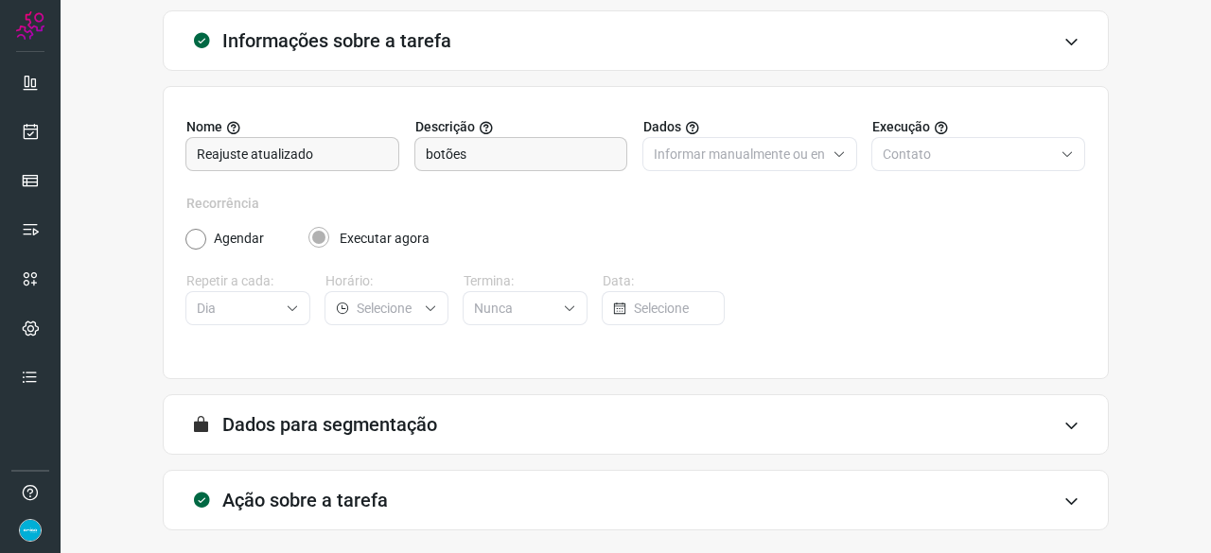
scroll to position [184, 0]
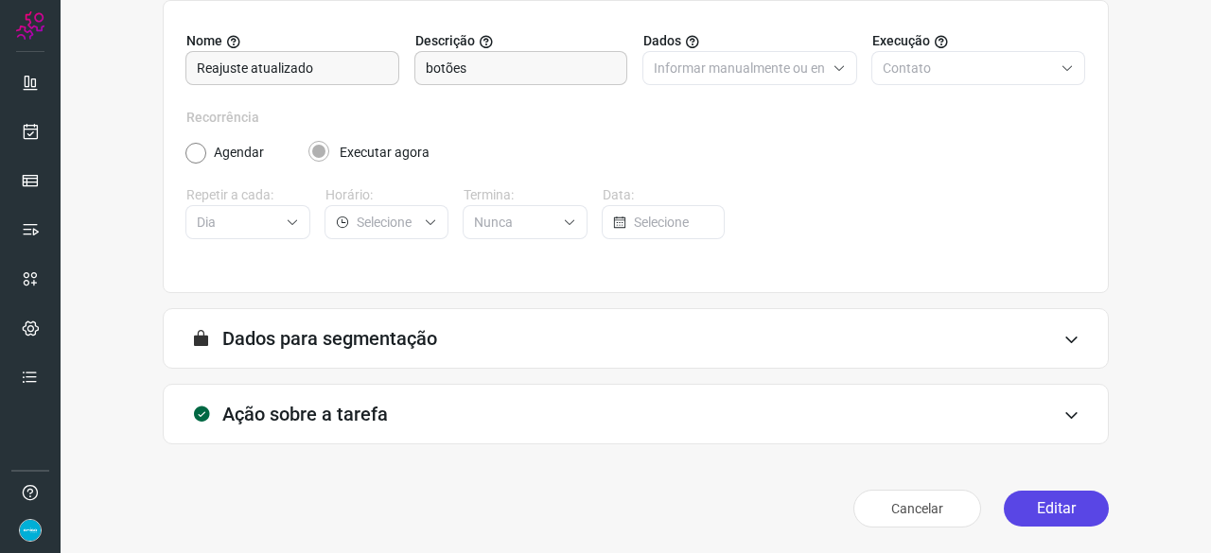
click at [1041, 502] on button "Editar" at bounding box center [1056, 509] width 105 height 36
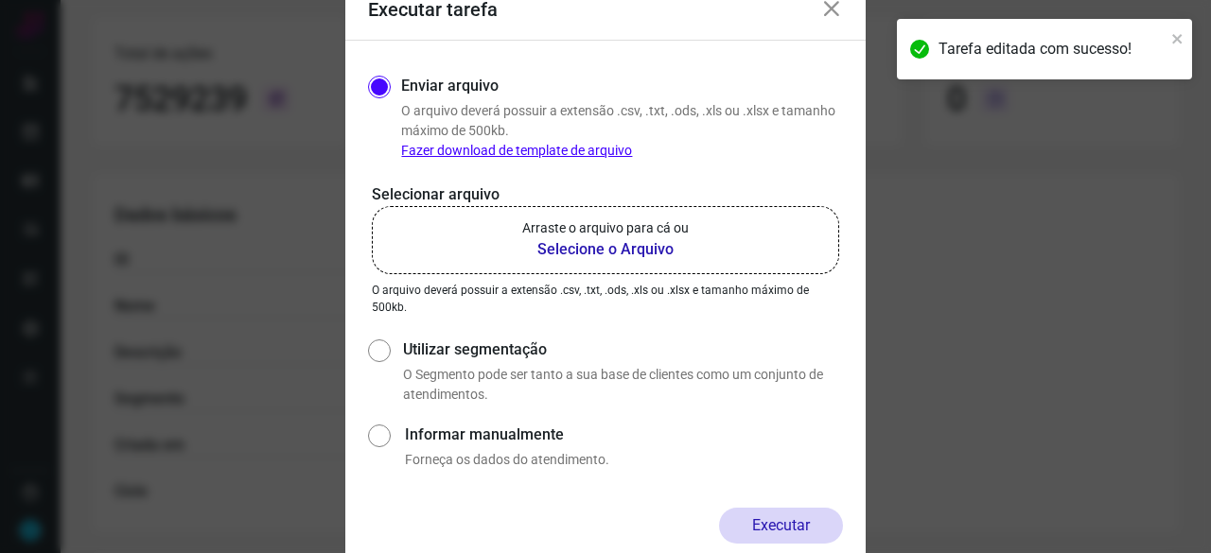
click at [555, 246] on b "Selecione o Arquivo" at bounding box center [605, 249] width 166 height 23
click at [0, 0] on input "Arraste o arquivo para cá ou Selecione o Arquivo" at bounding box center [0, 0] width 0 height 0
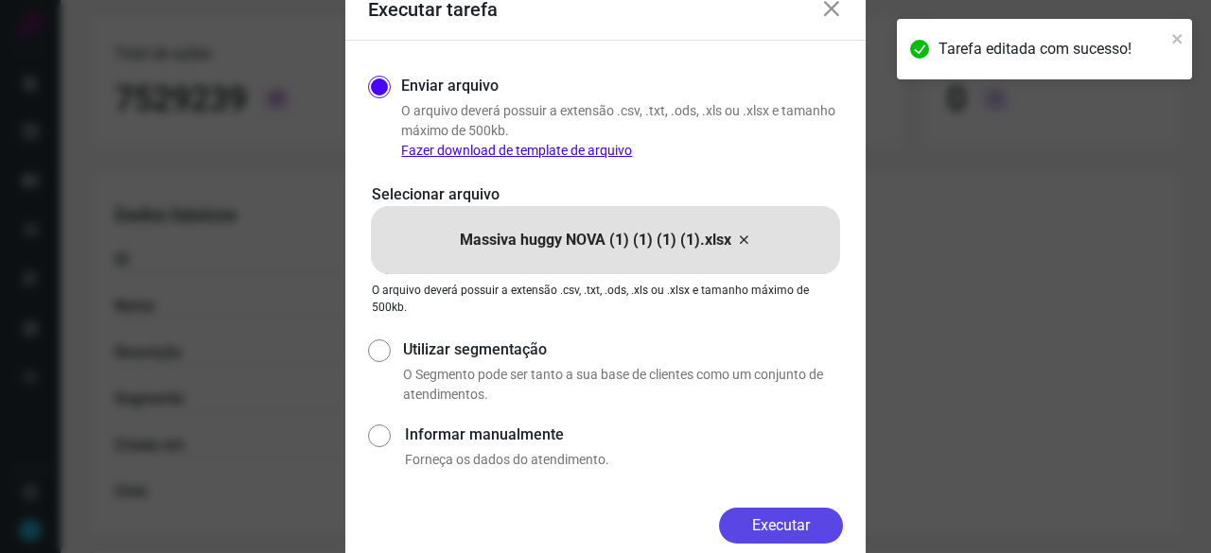
click at [819, 533] on button "Executar" at bounding box center [781, 526] width 124 height 36
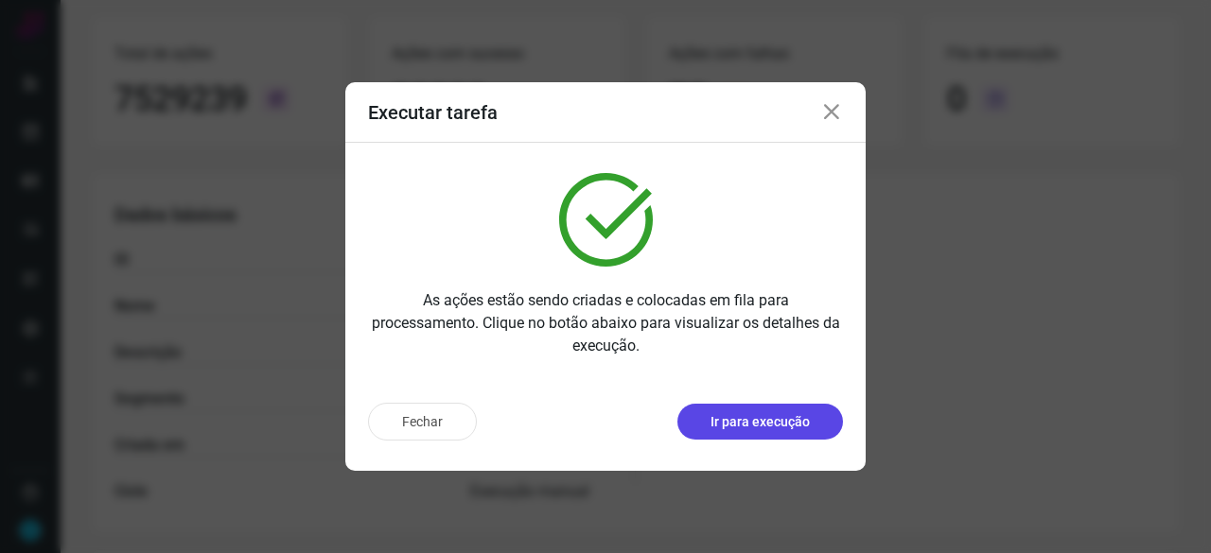
click at [714, 413] on p "Ir para execução" at bounding box center [759, 422] width 99 height 20
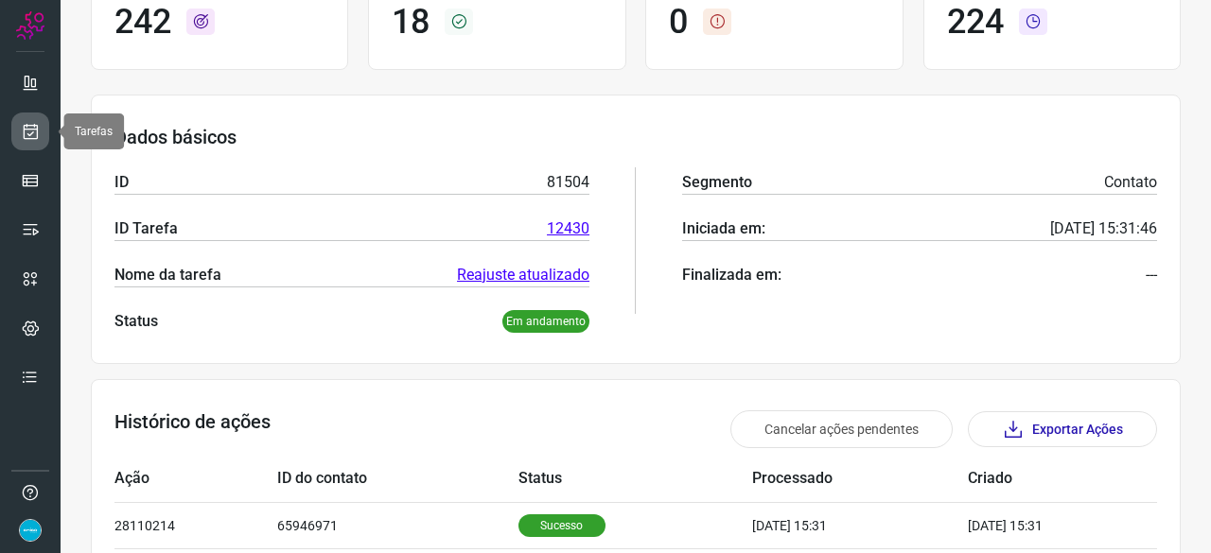
click at [30, 125] on icon at bounding box center [31, 131] width 20 height 19
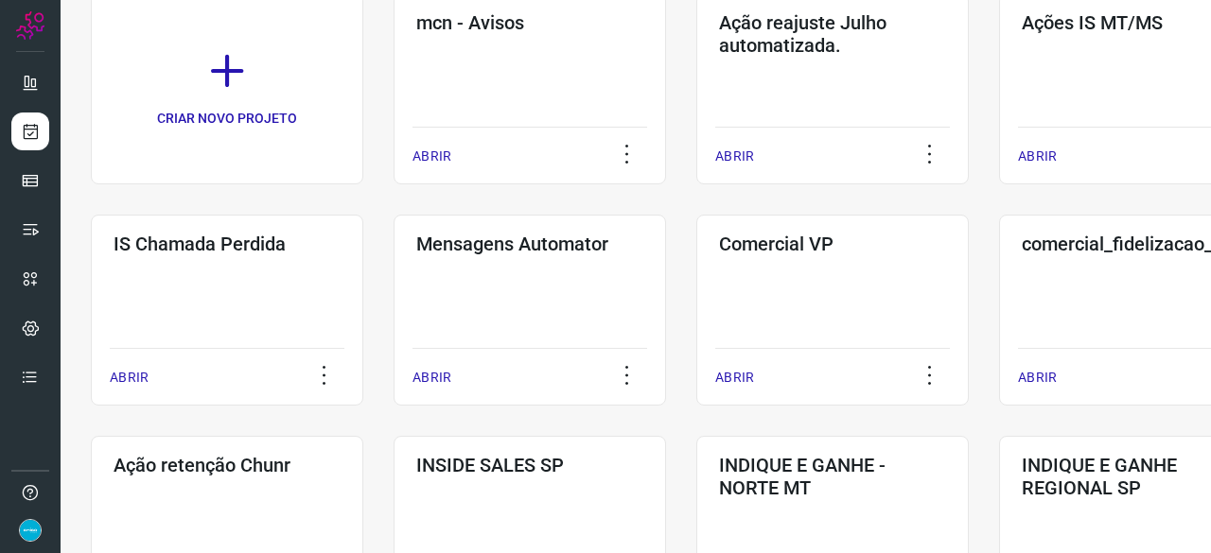
scroll to position [57, 0]
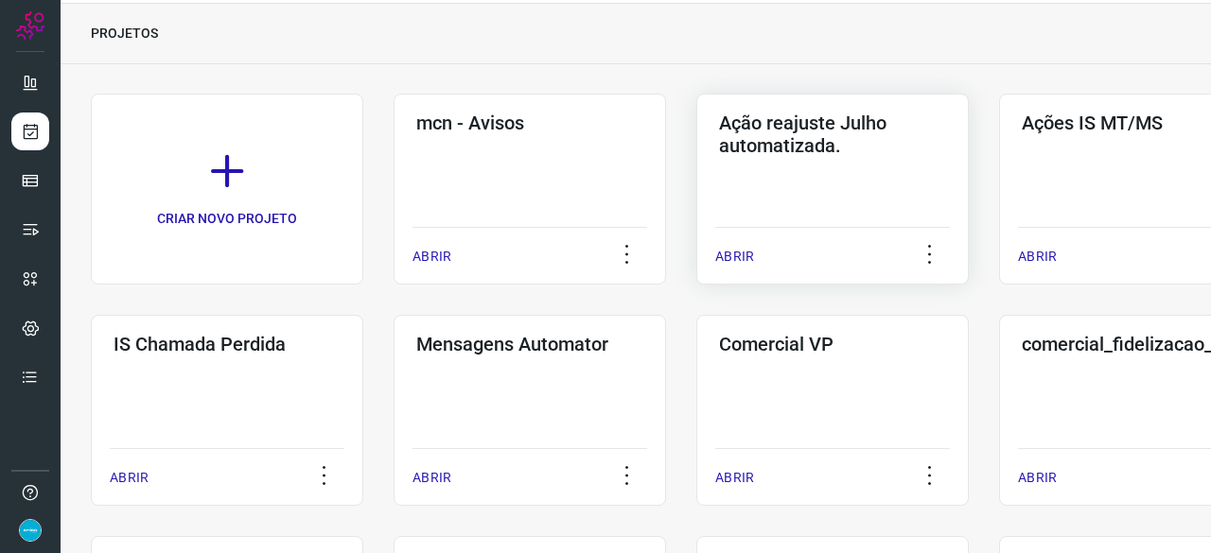
click at [734, 253] on p "ABRIR" at bounding box center [734, 257] width 39 height 20
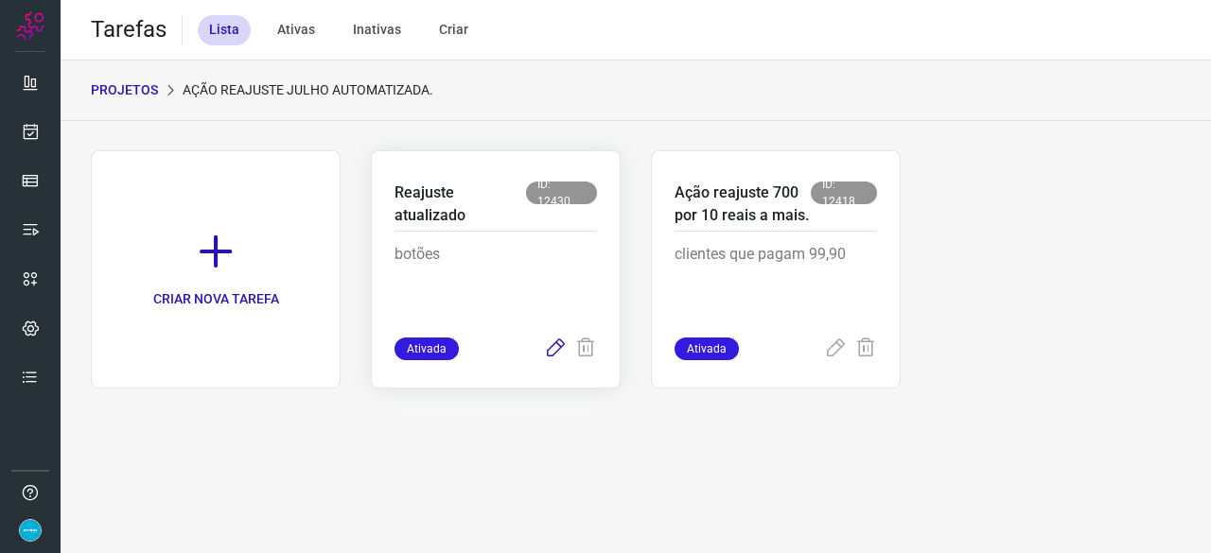
click at [552, 348] on icon at bounding box center [555, 349] width 23 height 23
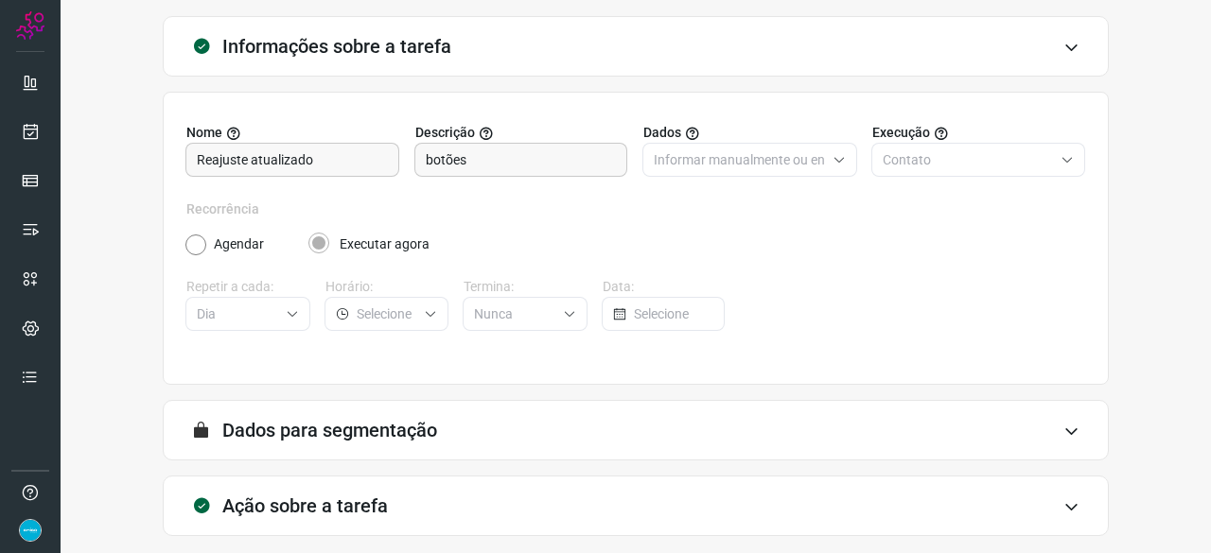
scroll to position [184, 0]
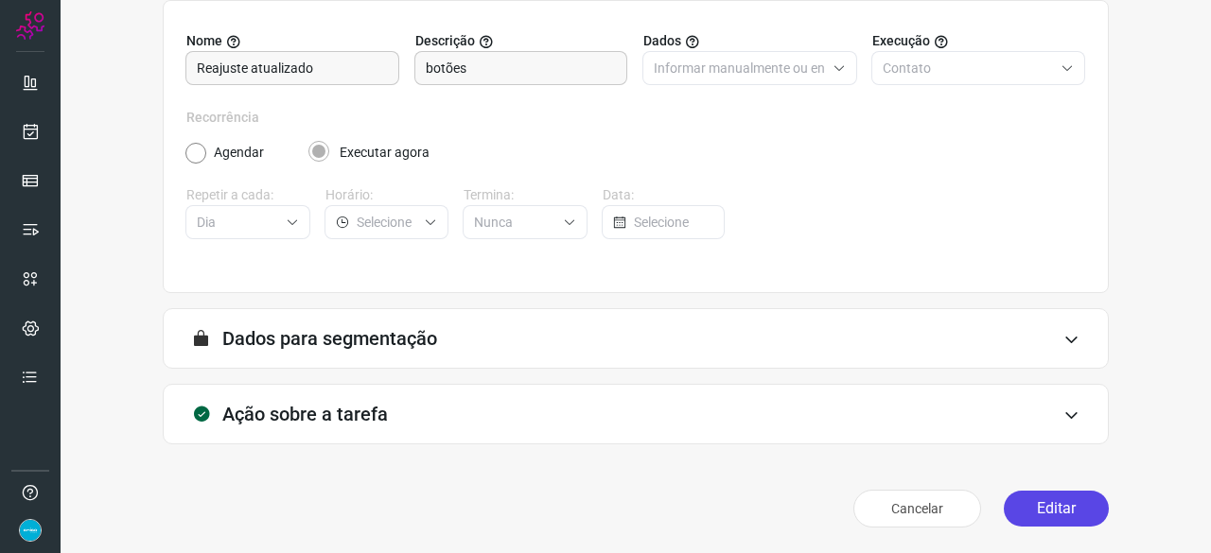
click at [1053, 501] on button "Editar" at bounding box center [1056, 509] width 105 height 36
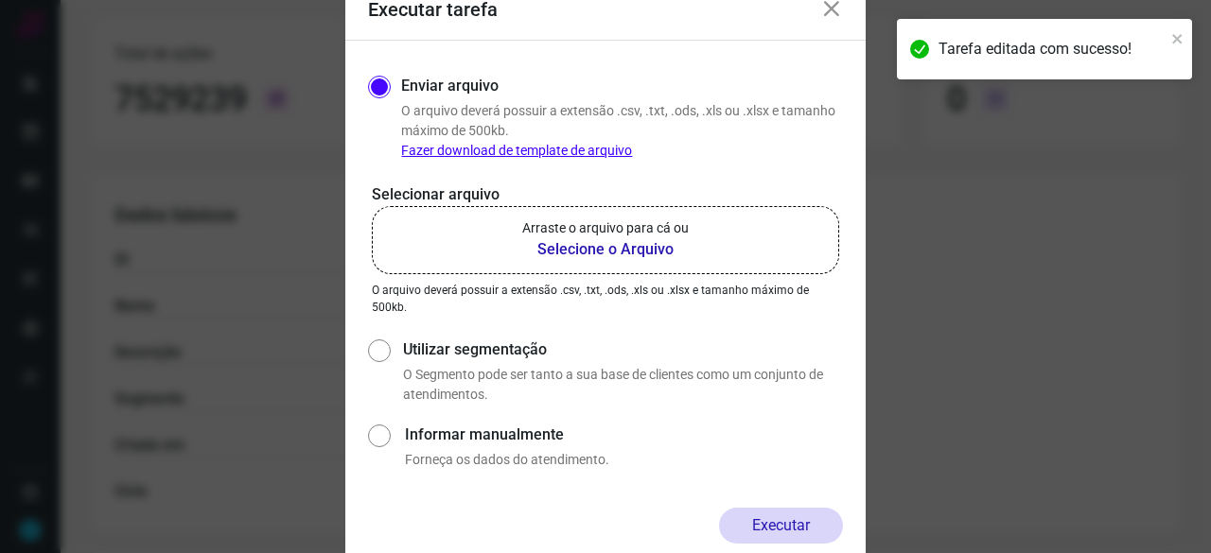
click at [562, 252] on b "Selecione o Arquivo" at bounding box center [605, 249] width 166 height 23
click at [0, 0] on input "Arraste o arquivo para cá ou Selecione o Arquivo" at bounding box center [0, 0] width 0 height 0
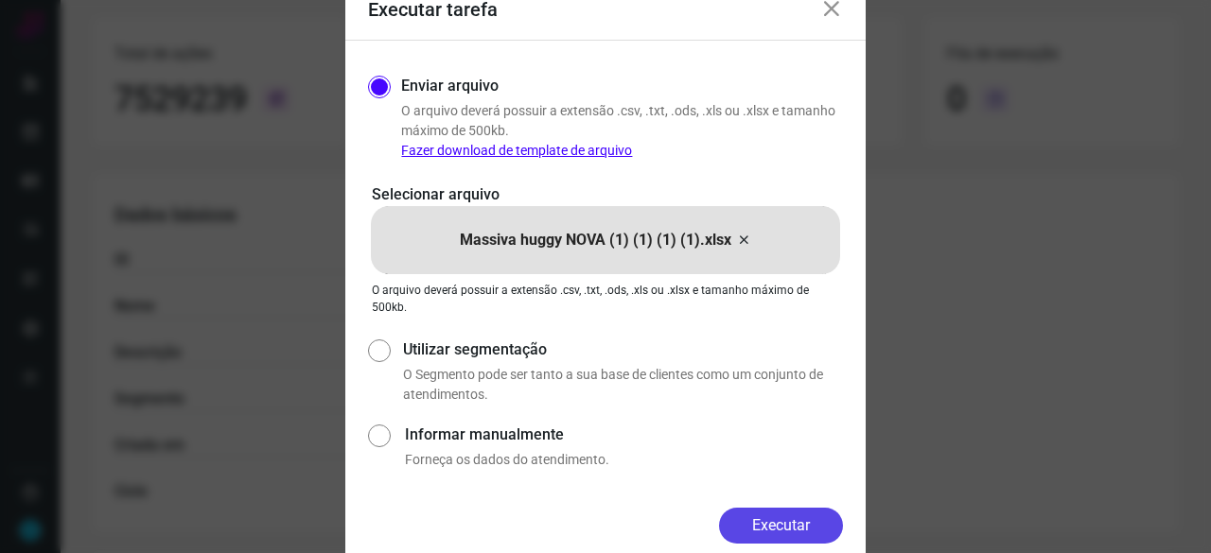
click at [759, 514] on button "Executar" at bounding box center [781, 526] width 124 height 36
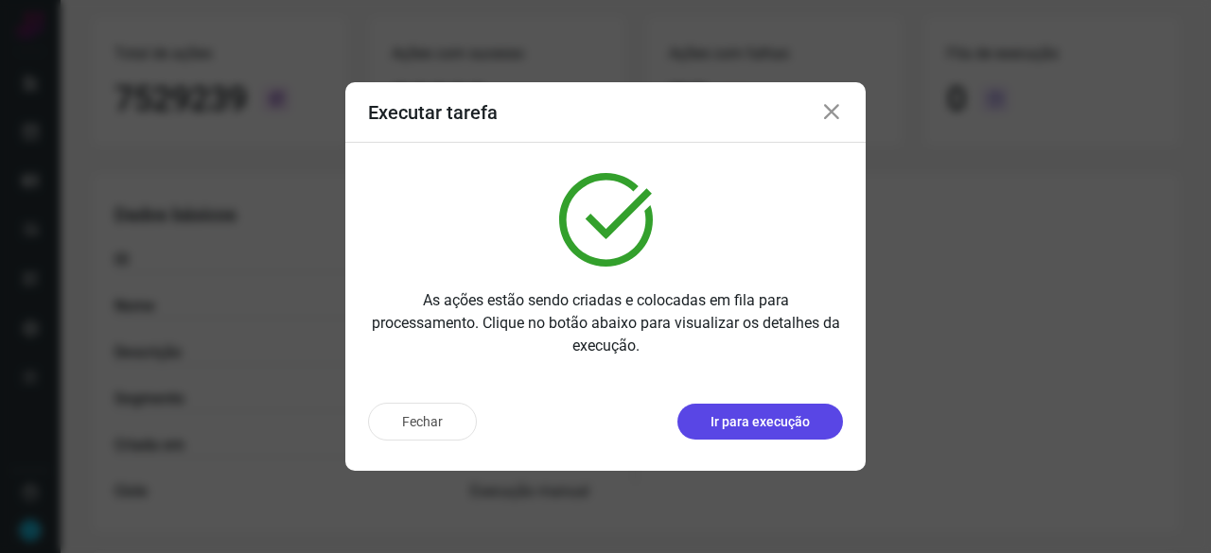
click at [767, 423] on p "Ir para execução" at bounding box center [759, 422] width 99 height 20
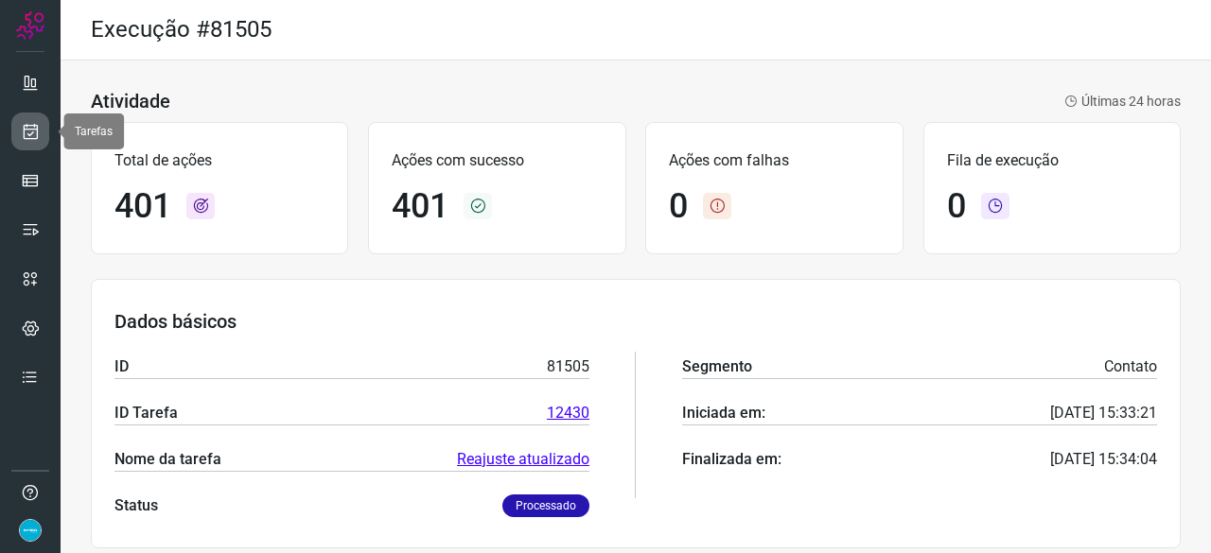
click at [36, 131] on icon at bounding box center [31, 131] width 20 height 19
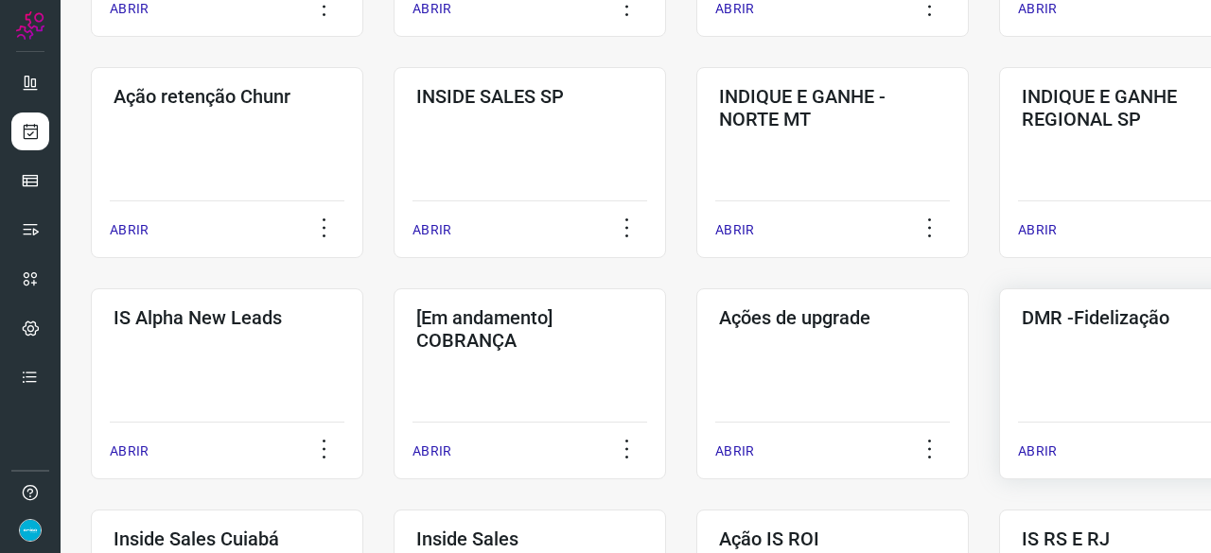
scroll to position [568, 0]
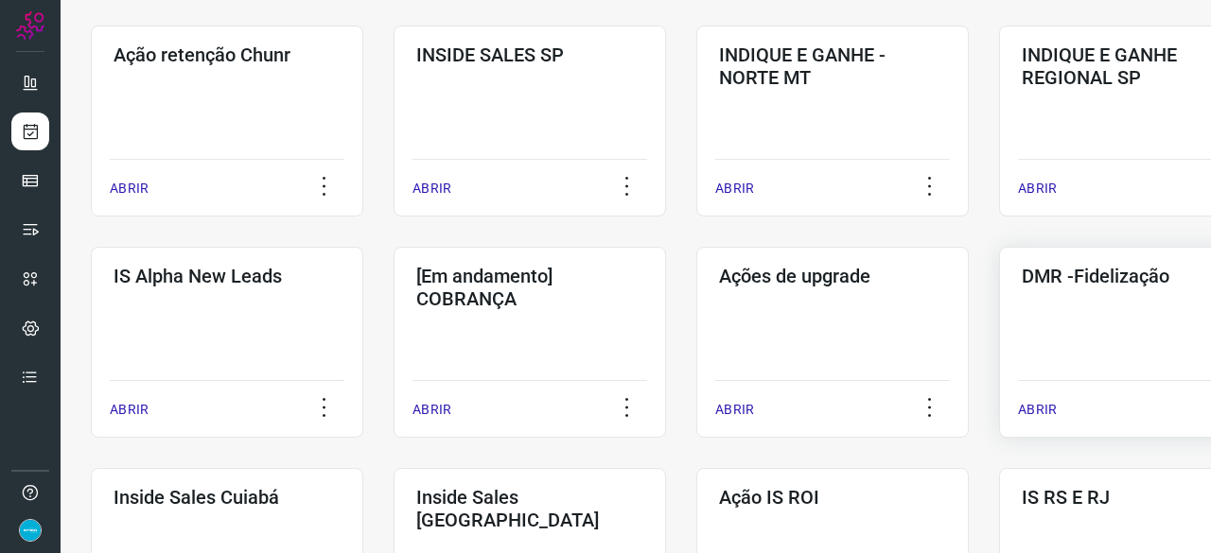
click at [1041, 411] on p "ABRIR" at bounding box center [1037, 410] width 39 height 20
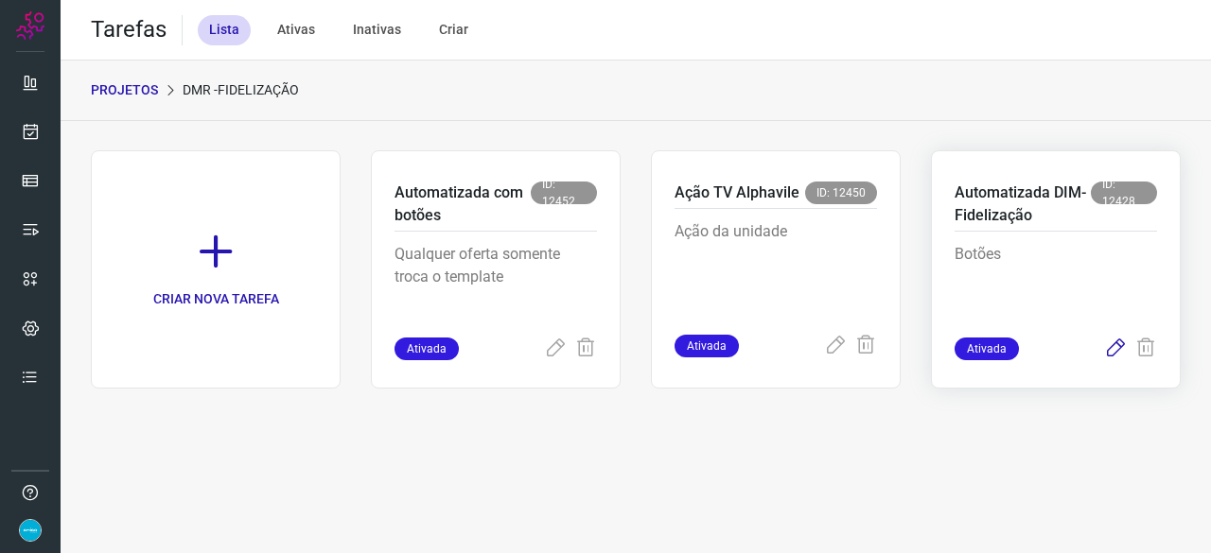
click at [1121, 341] on icon at bounding box center [1115, 349] width 23 height 23
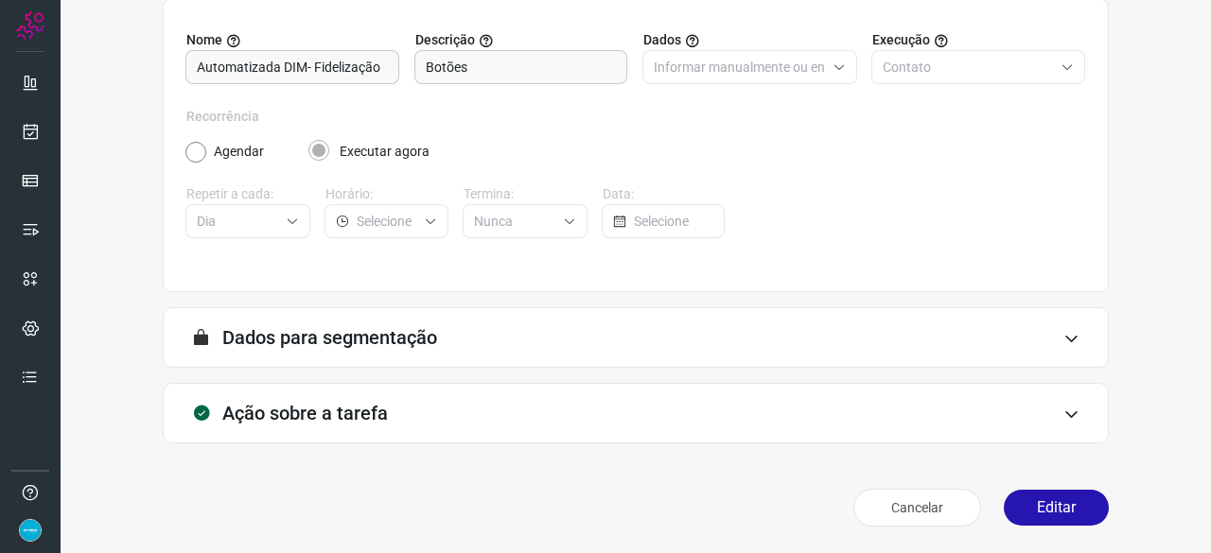
scroll to position [184, 0]
click at [1042, 507] on button "Editar" at bounding box center [1056, 509] width 105 height 36
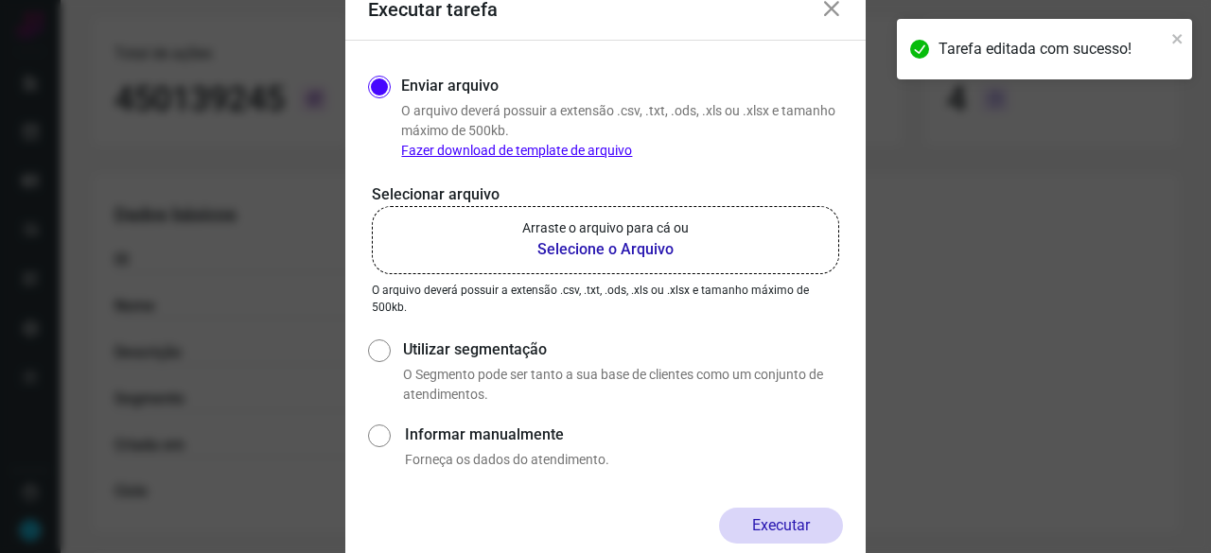
click at [587, 251] on b "Selecione o Arquivo" at bounding box center [605, 249] width 166 height 23
click at [0, 0] on input "Arraste o arquivo para cá ou Selecione o Arquivo" at bounding box center [0, 0] width 0 height 0
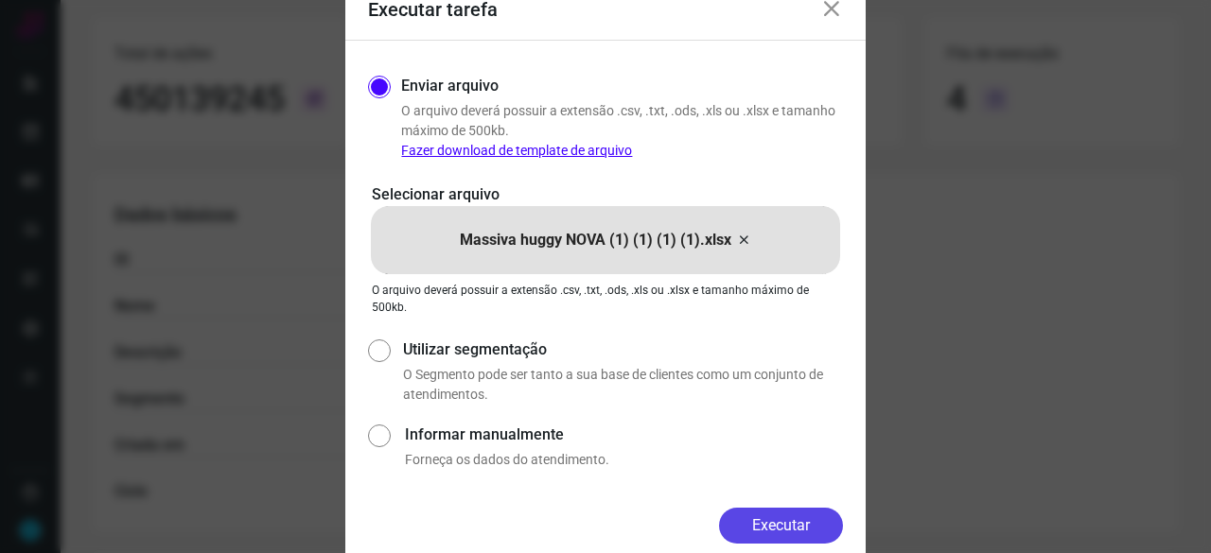
click at [774, 519] on button "Executar" at bounding box center [781, 526] width 124 height 36
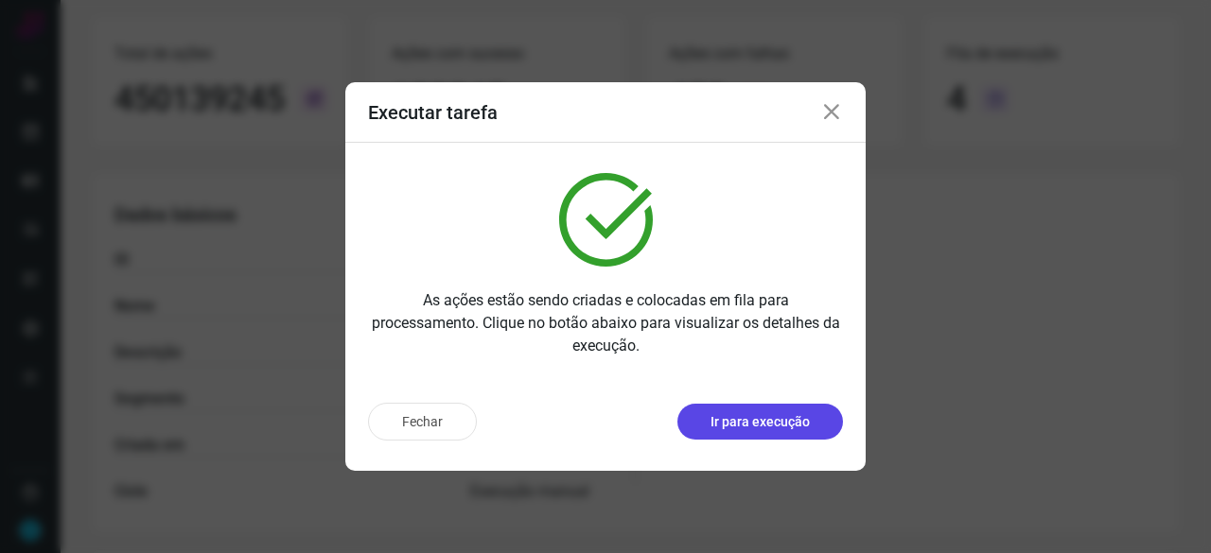
click at [762, 427] on p "Ir para execução" at bounding box center [759, 422] width 99 height 20
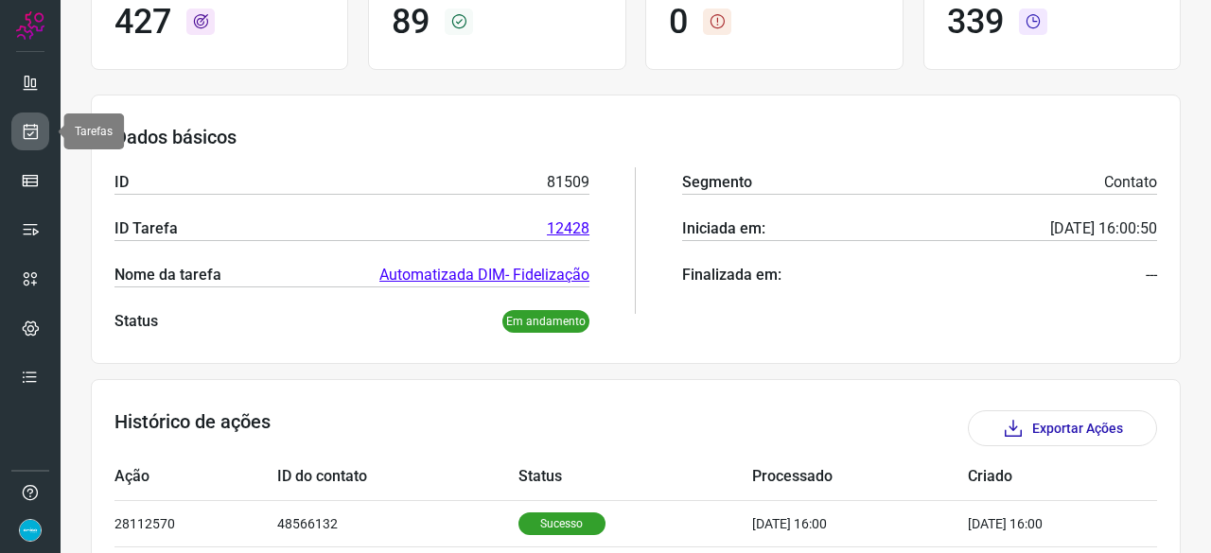
click at [28, 120] on link at bounding box center [30, 132] width 38 height 38
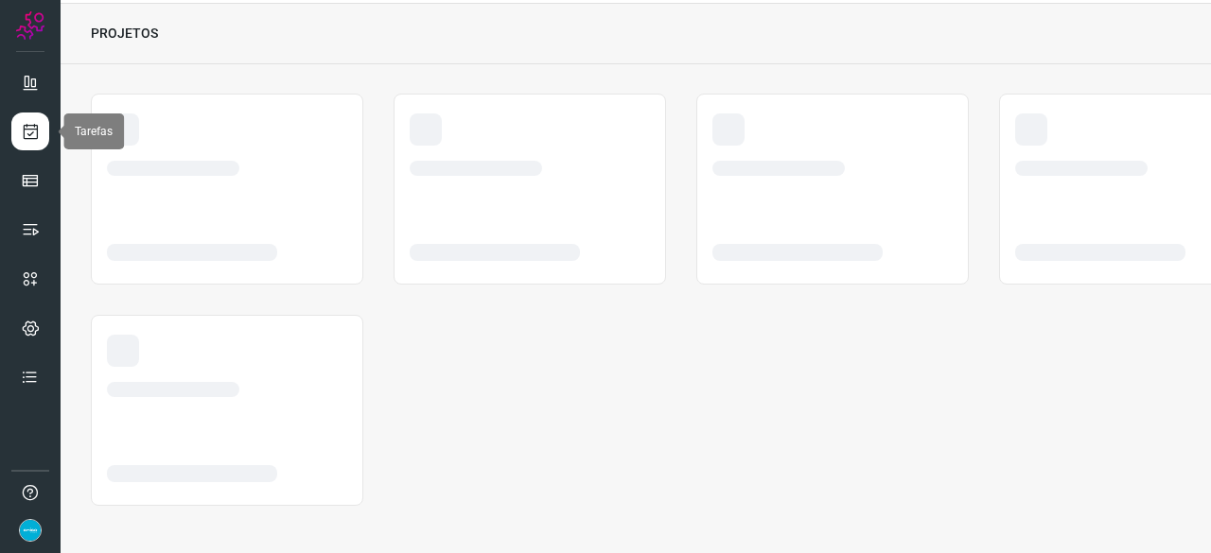
scroll to position [57, 0]
